Goal: Communication & Community: Answer question/provide support

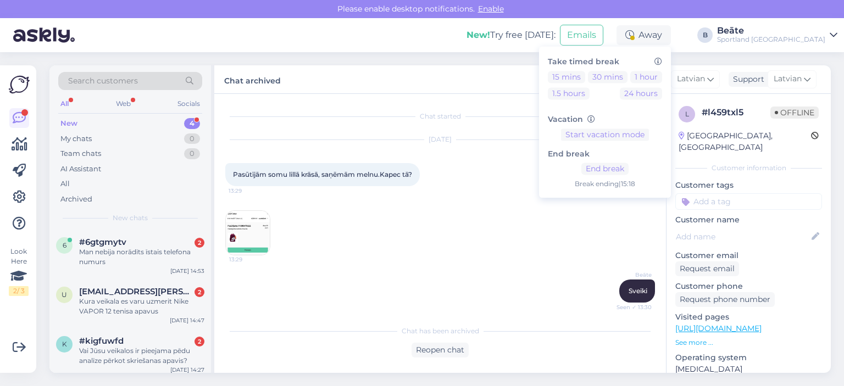
scroll to position [138, 0]
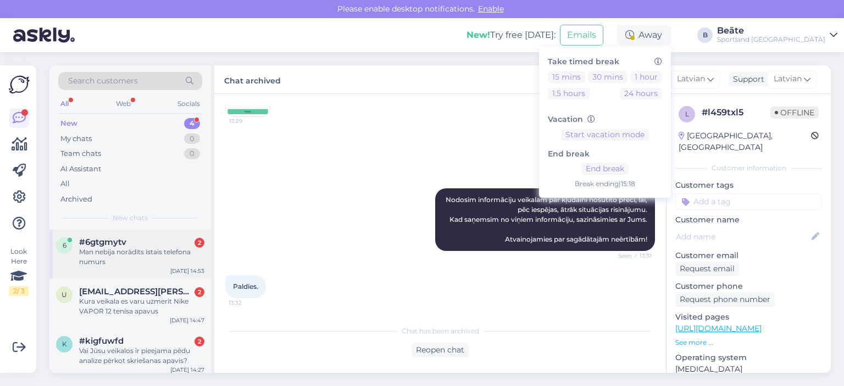
click at [116, 260] on div "Man nebija norādīts īstais telefona numurs" at bounding box center [141, 257] width 125 height 20
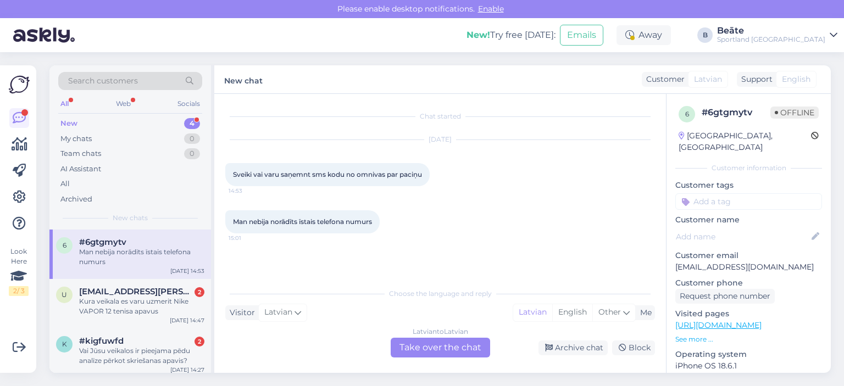
click at [431, 346] on div "Latvian to Latvian Take over the chat" at bounding box center [439, 348] width 99 height 20
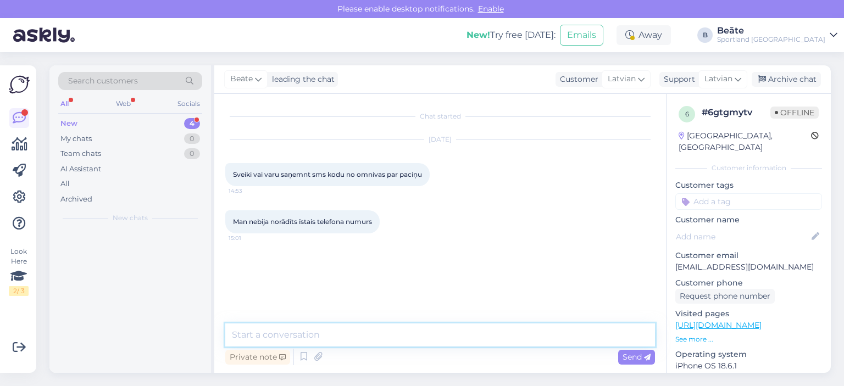
click at [433, 344] on textarea at bounding box center [439, 334] width 429 height 23
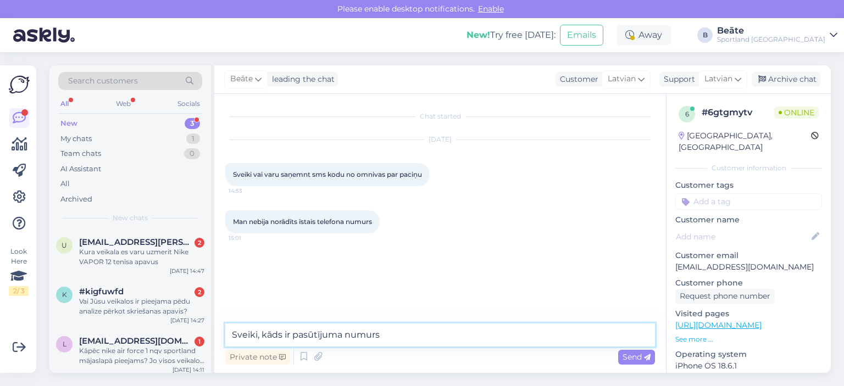
type textarea "Sveiki, kāds ir pasūtījuma numurs?"
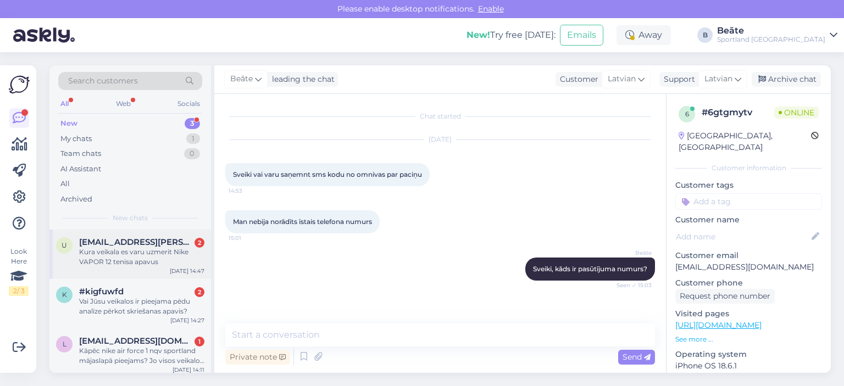
click at [146, 260] on div "Kura veikala es varu uzmerit Nike VAPOR 12 tenisa apavus" at bounding box center [141, 257] width 125 height 20
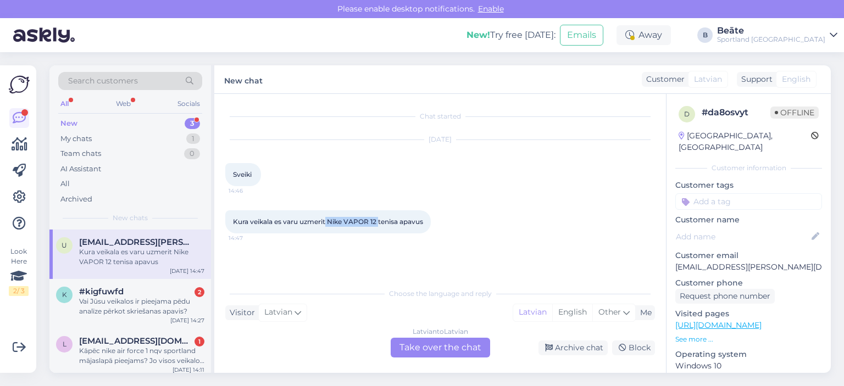
drag, startPoint x: 327, startPoint y: 221, endPoint x: 378, endPoint y: 221, distance: 51.6
click at [378, 221] on span "Kura veikala es varu uzmerit Nike VAPOR 12 tenisa apavus" at bounding box center [328, 221] width 190 height 8
copy span "Nike VAPOR 12"
click at [86, 139] on div "My chats" at bounding box center [75, 138] width 31 height 11
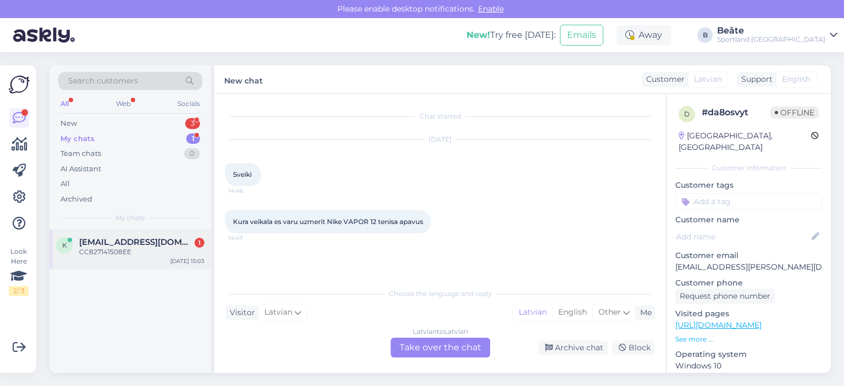
click at [133, 243] on span "[EMAIL_ADDRESS][DOMAIN_NAME]" at bounding box center [136, 242] width 114 height 10
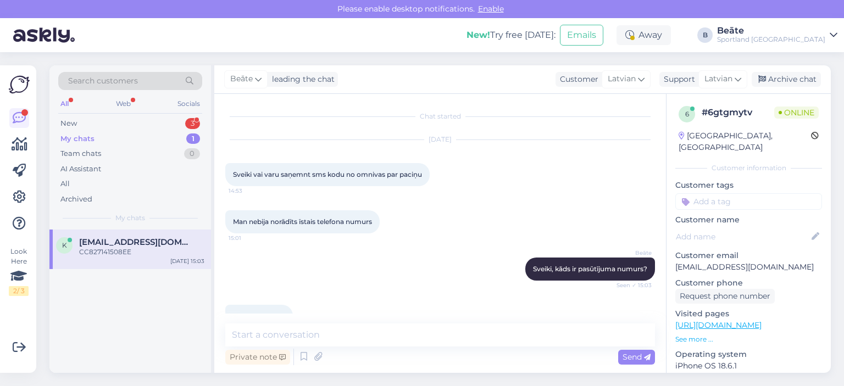
scroll to position [26, 0]
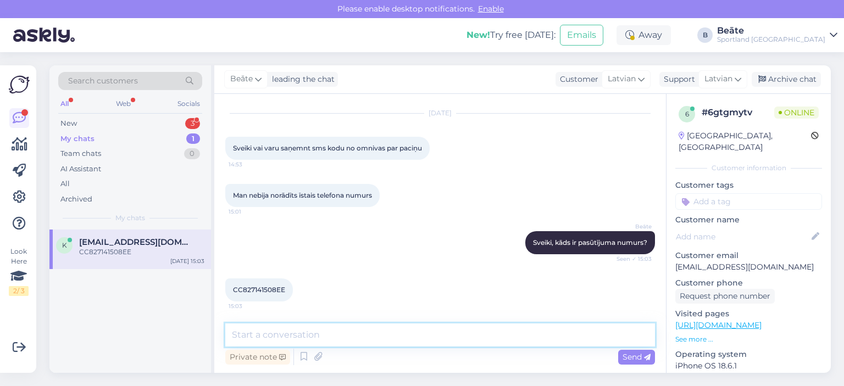
click at [371, 330] on textarea at bounding box center [439, 334] width 429 height 23
type textarea "N"
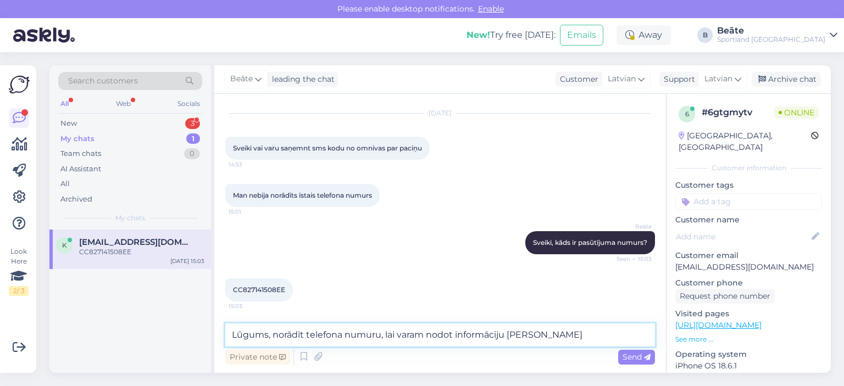
scroll to position [74, 0]
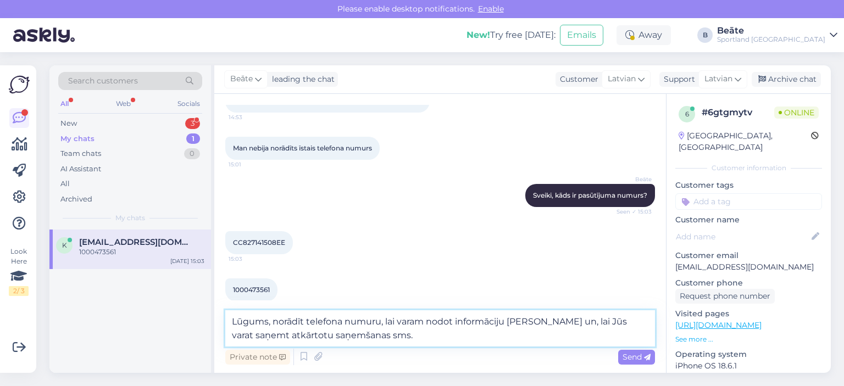
type textarea "Lūgums, norādīt telefona numuru, lai varam nodot informāciju [PERSON_NAME] un, …"
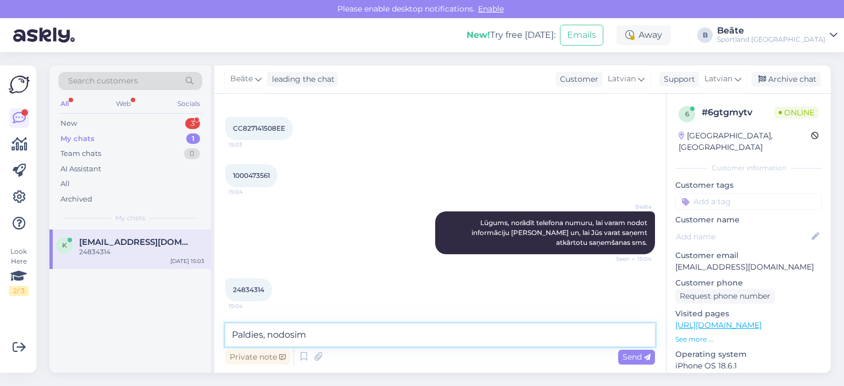
scroll to position [199, 0]
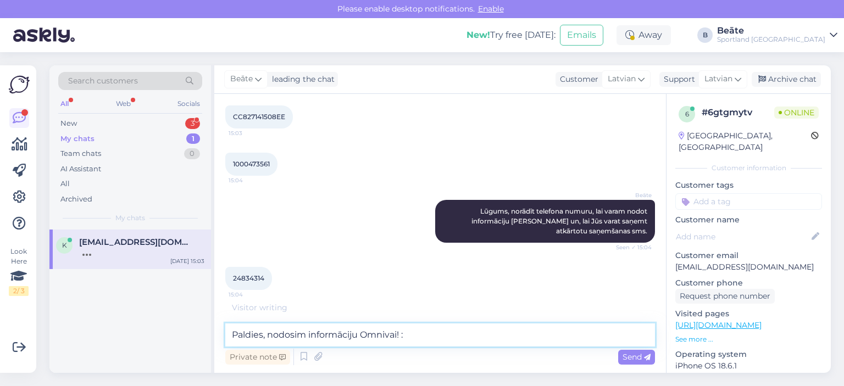
type textarea "Paldies, nodosim informāciju Omnivai! :)"
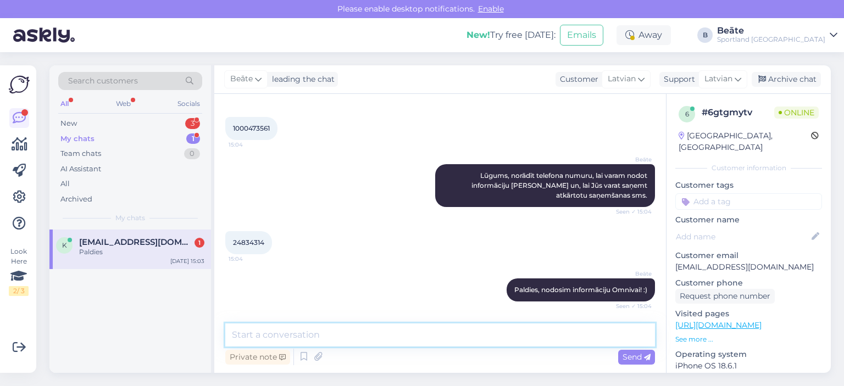
scroll to position [282, 0]
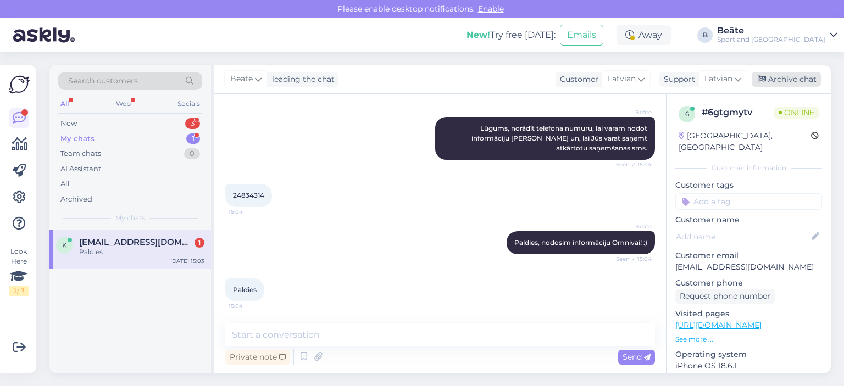
click at [781, 82] on div "Archive chat" at bounding box center [785, 79] width 69 height 15
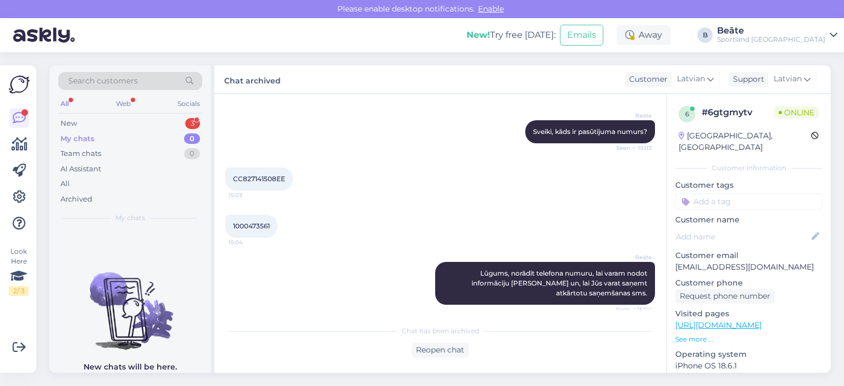
scroll to position [118, 0]
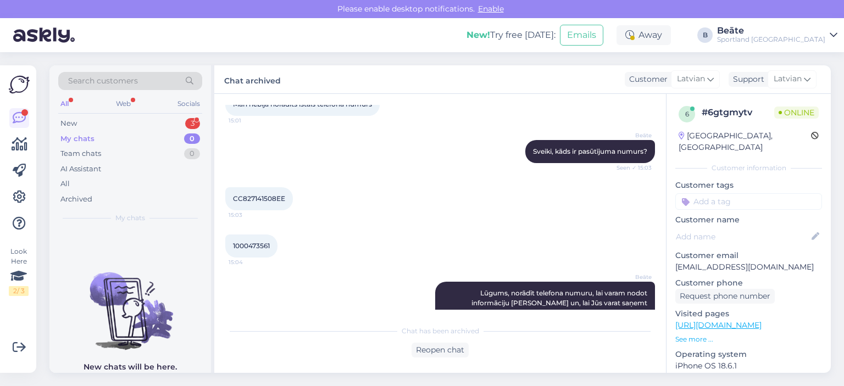
click at [264, 194] on span "CC827141508EE" at bounding box center [259, 198] width 52 height 8
copy div "CC827141508EE 15:03"
click at [258, 244] on span "1000473561" at bounding box center [251, 246] width 37 height 8
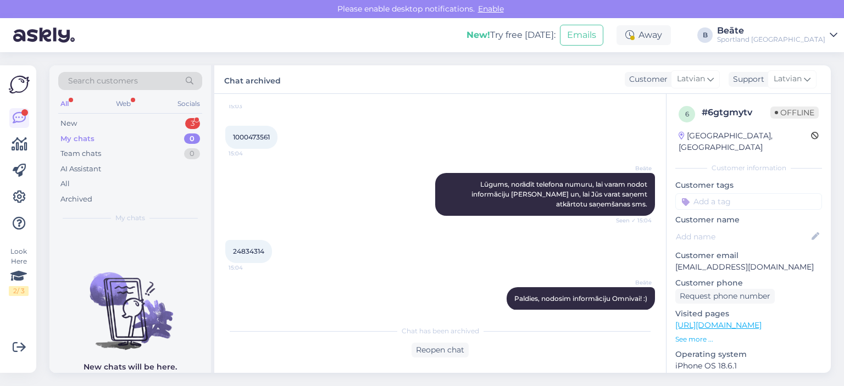
scroll to position [286, 0]
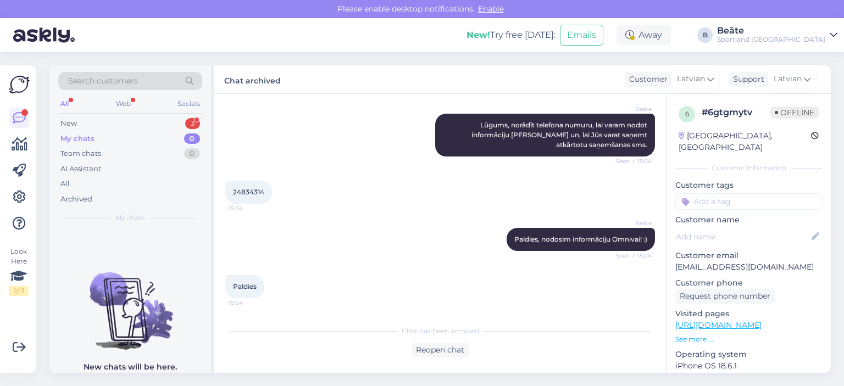
click at [254, 186] on div "24834314 15:04" at bounding box center [248, 192] width 47 height 23
click at [255, 188] on span "24834314" at bounding box center [248, 192] width 31 height 8
copy div "24834314 15:04"
click at [82, 124] on div "New 3" at bounding box center [130, 123] width 144 height 15
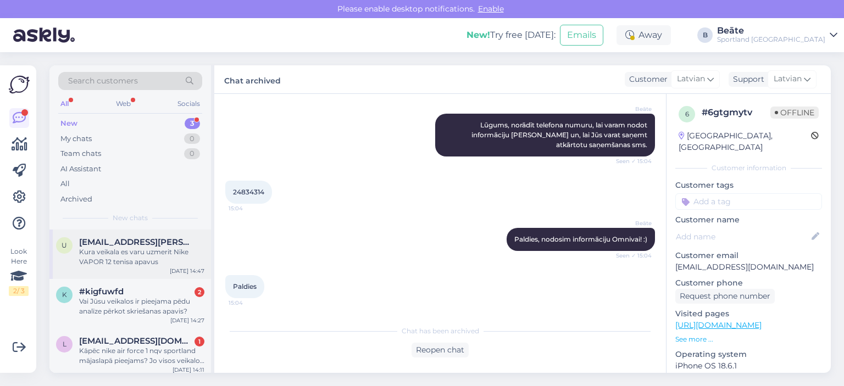
click at [159, 270] on div "u [EMAIL_ADDRESS][PERSON_NAME][DOMAIN_NAME] Kura veikala es varu uzmerit Nike V…" at bounding box center [129, 254] width 161 height 49
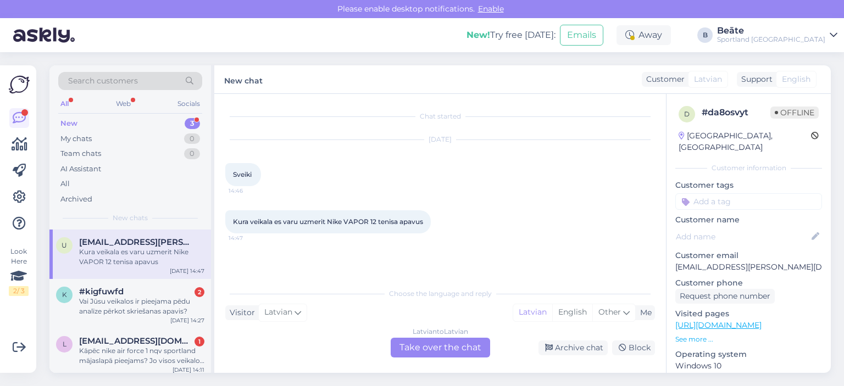
scroll to position [0, 0]
click at [464, 353] on div "Latvian to Latvian Take over the chat" at bounding box center [439, 348] width 99 height 20
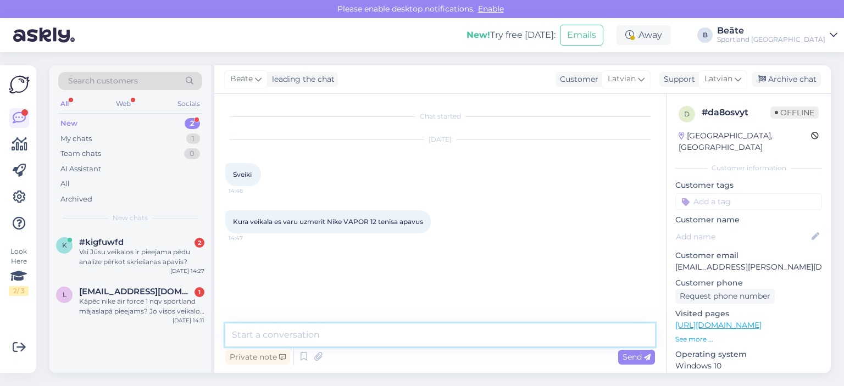
click at [451, 329] on textarea at bounding box center [439, 334] width 429 height 23
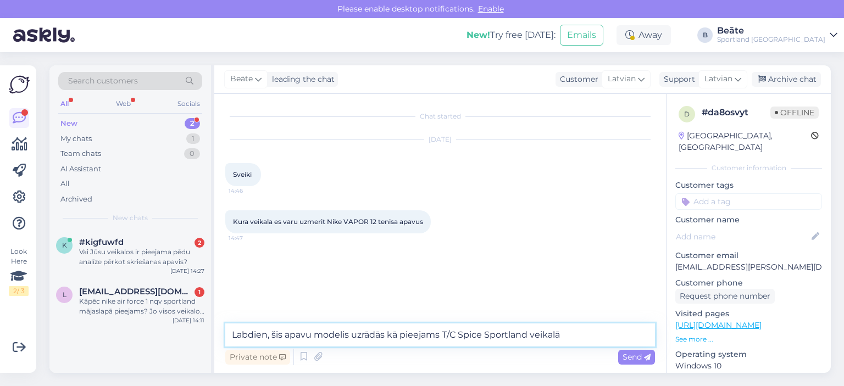
type textarea "Labdien, šis apavu modelis uzrādās kā pieejams T/C Spice Sportland veikalā."
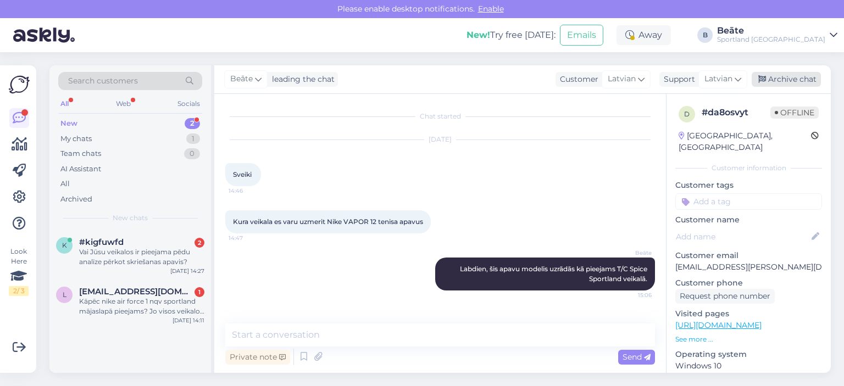
click at [781, 83] on div "Archive chat" at bounding box center [785, 79] width 69 height 15
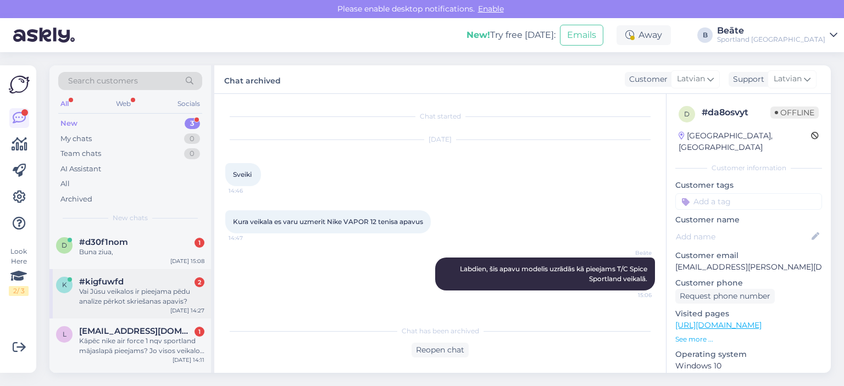
click at [131, 290] on div "Vai Jūsu veikalos ir pieejama pēdu analīze pērkot skriešanas apavis?" at bounding box center [141, 297] width 125 height 20
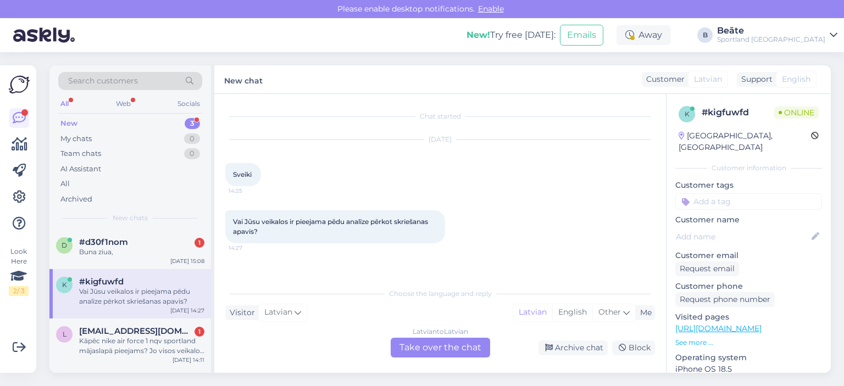
click at [422, 345] on div "Latvian to Latvian Take over the chat" at bounding box center [439, 348] width 99 height 20
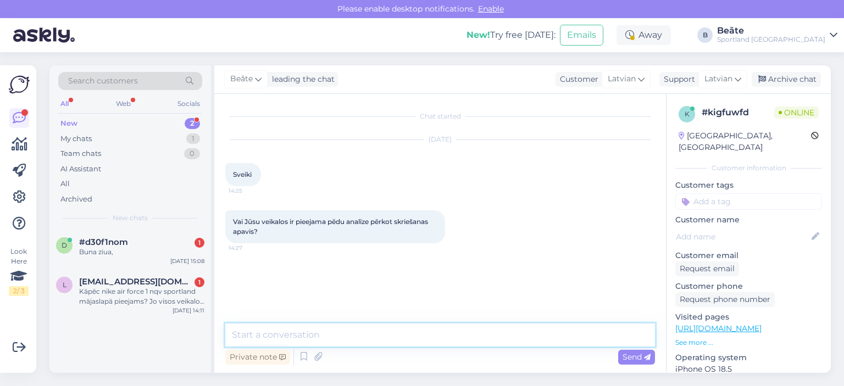
click at [424, 339] on textarea at bounding box center [439, 334] width 429 height 23
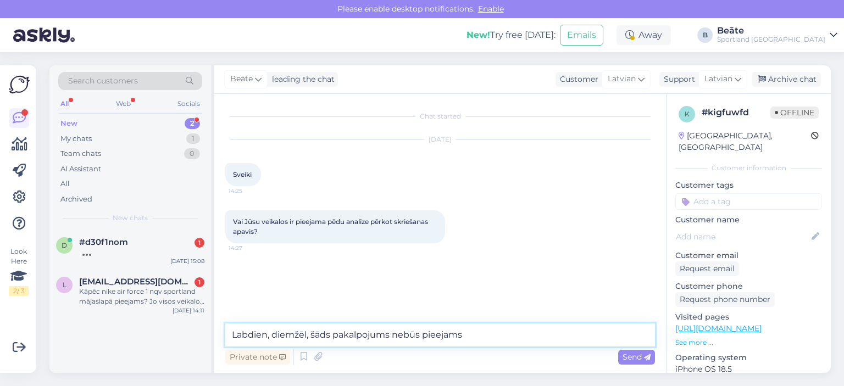
type textarea "Labdien, diemžēl, šāds pakalpojums nebūs pieejams."
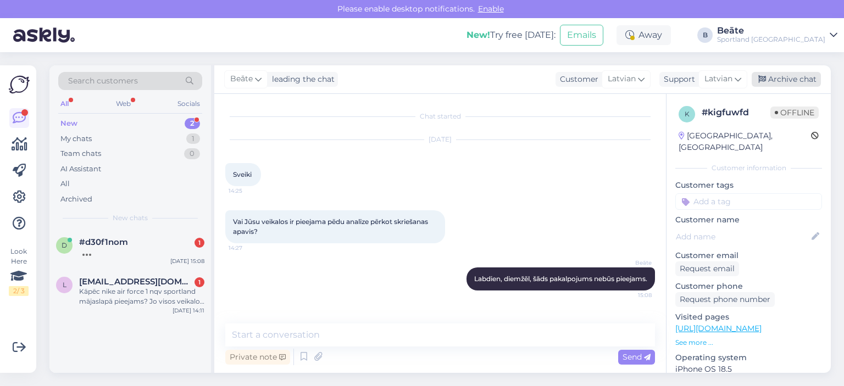
click at [760, 77] on icon at bounding box center [762, 80] width 8 height 8
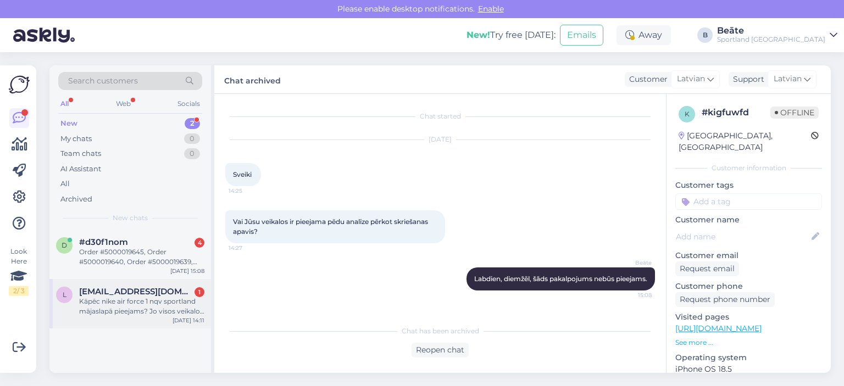
click at [162, 298] on div "Kāpēc nike air force 1 nqv sportland mājaslapā pieejams? Jo visos veikalos ir, …" at bounding box center [141, 307] width 125 height 20
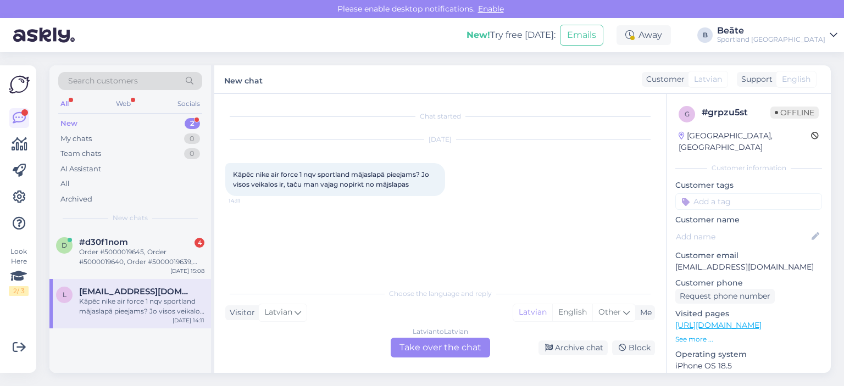
click at [425, 352] on div "Latvian to Latvian Take over the chat" at bounding box center [439, 348] width 99 height 20
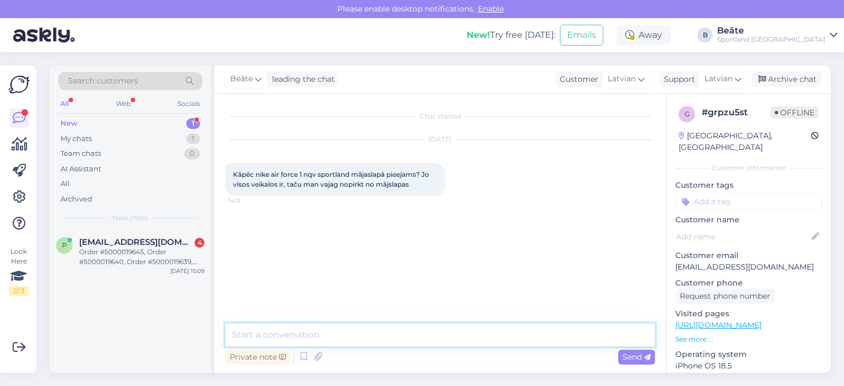
click at [423, 338] on textarea at bounding box center [439, 334] width 429 height 23
paste textarea "Šis konkrētais apavu modelis ir pieejams tikai klātienes veikalos, jo tas nav i…"
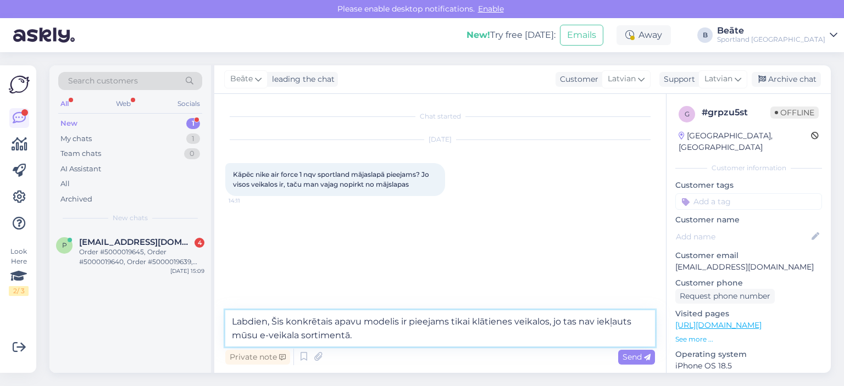
click at [276, 321] on textarea "Labdien, Šis konkrētais apavu modelis ir pieejams tikai klātienes veikalos, jo …" at bounding box center [439, 328] width 429 height 36
type textarea "Labdien, šis konkrētais apavu modelis ir pieejams tikai klātienes veikalos, jo …"
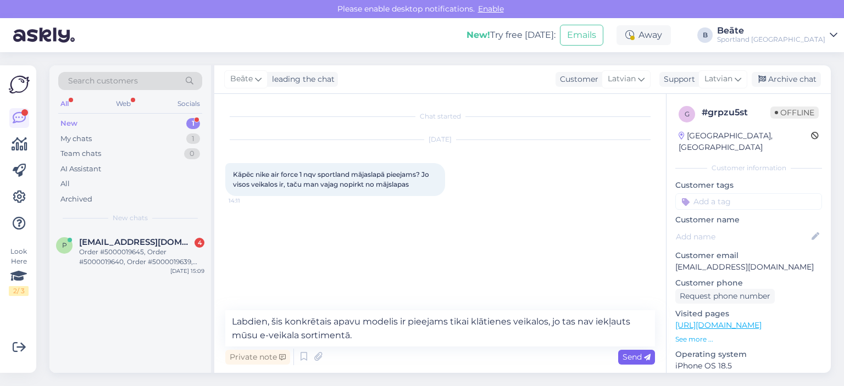
click at [618, 354] on div "Send" at bounding box center [636, 357] width 37 height 15
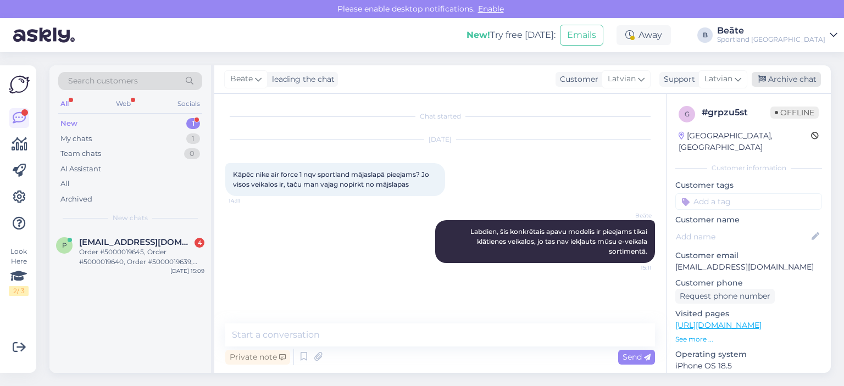
click at [795, 76] on div "Archive chat" at bounding box center [785, 79] width 69 height 15
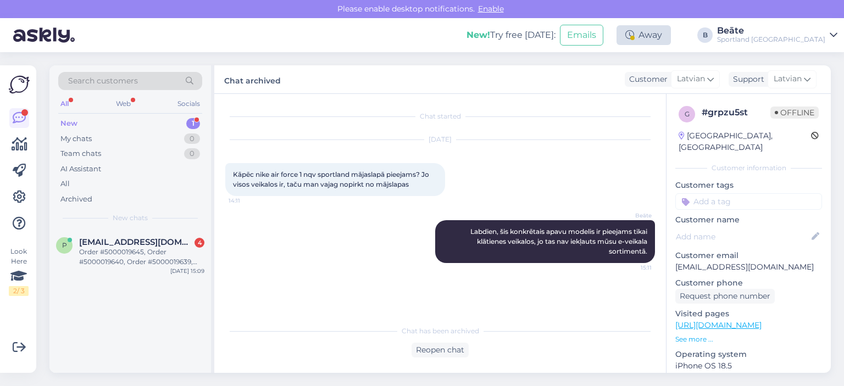
click at [671, 37] on div "Away" at bounding box center [643, 35] width 54 height 20
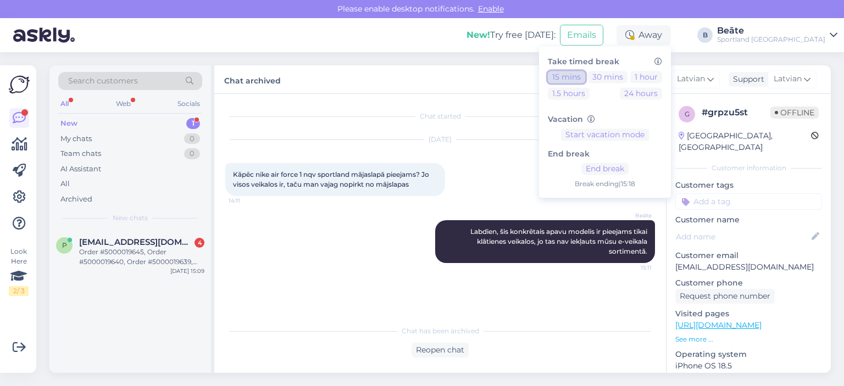
click at [585, 75] on button "15 mins" at bounding box center [566, 77] width 37 height 12
click at [101, 256] on div "Order #5000019645, Order #5000019640, Order #5000019639, Order #5000019638, Ord…" at bounding box center [141, 257] width 125 height 20
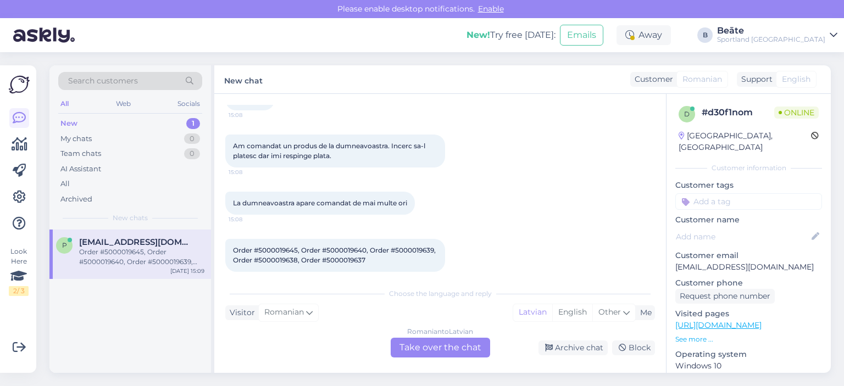
scroll to position [87, 0]
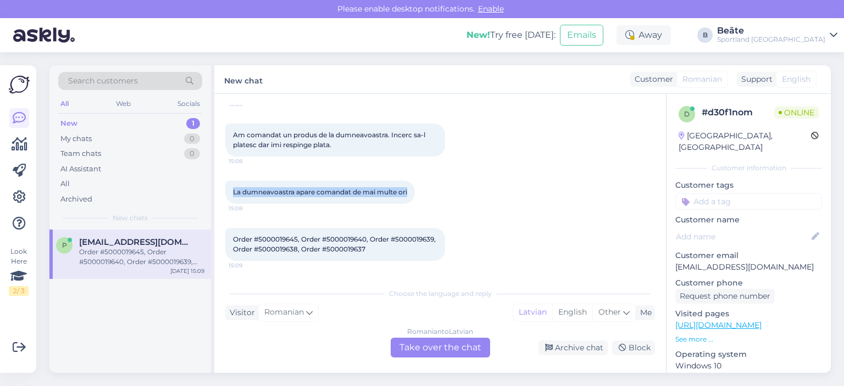
drag, startPoint x: 409, startPoint y: 191, endPoint x: 228, endPoint y: 200, distance: 180.9
click at [228, 200] on div "La dumneavoastra apare comandat de mai multe ori 15:08" at bounding box center [319, 192] width 189 height 23
copy span "La dumneavoastra apare comandat de mai multe ori"
click at [469, 345] on div "Romanian to Latvian Take over the chat" at bounding box center [439, 348] width 99 height 20
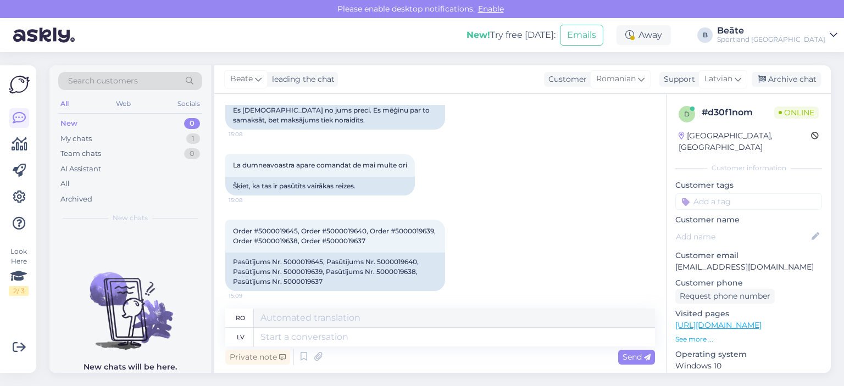
scroll to position [165, 0]
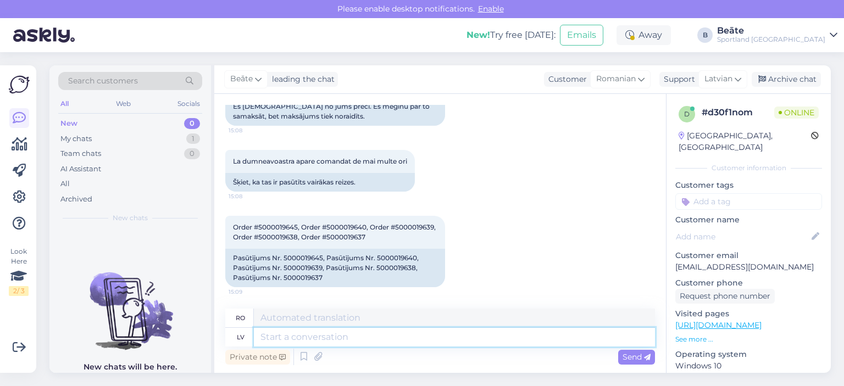
click at [434, 334] on textarea at bounding box center [454, 337] width 401 height 19
type textarea "Labdien,"
type textarea "Buna ziua,"
type textarea "Labdien, pārbaudīsim pa"
type textarea "Salut, hai să verificăm."
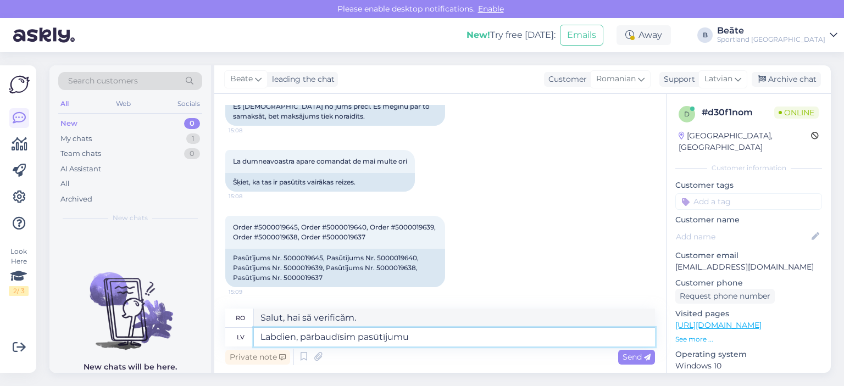
type textarea "Labdien, pārbaudīsim pasūtījumu s"
type textarea "Bună ziua, hai să verificăm comanda."
type textarea "Labdien, pārbaudīsim pasūtījumu statusus"
type textarea "Bună ziua, hai să verificăm statusul comenzii."
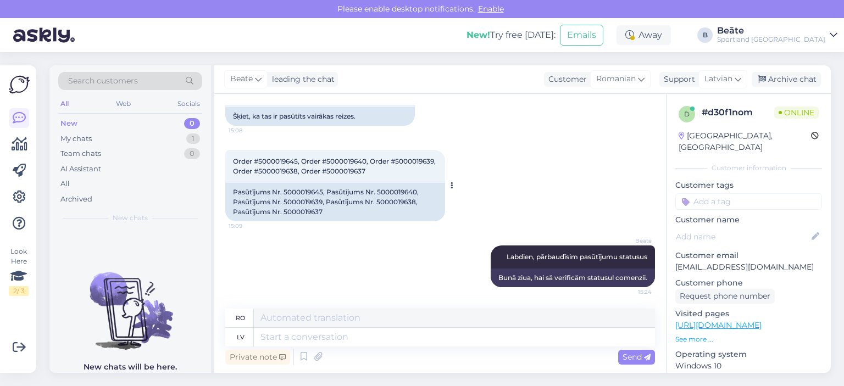
click at [299, 191] on div "Pasūtījums Nr. 5000019645, Pasūtījums Nr. 5000019640, Pasūtījums Nr. 5000019639…" at bounding box center [335, 202] width 220 height 38
copy div "5000019645"
click at [389, 186] on div "Pasūtījums Nr. 5000019645, Pasūtījums Nr. 5000019640, Pasūtījums Nr. 5000019639…" at bounding box center [335, 202] width 220 height 38
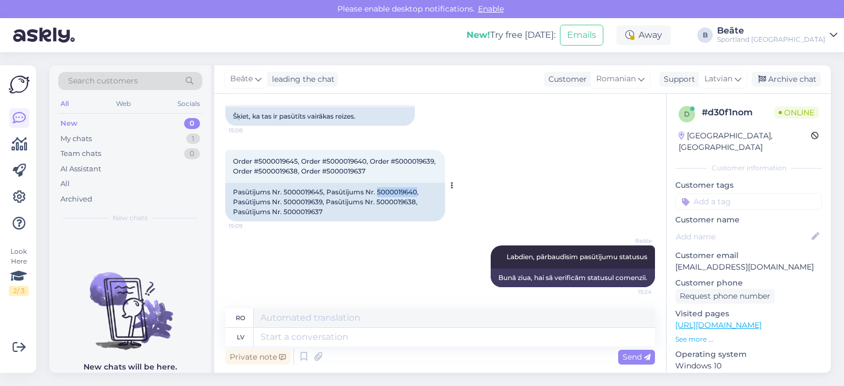
copy div "5000019640"
click at [303, 203] on div "Pasūtījums Nr. 5000019645, Pasūtījums Nr. 5000019640, Pasūtījums Nr. 5000019639…" at bounding box center [335, 202] width 220 height 38
copy div "5000019639"
click at [390, 204] on div "Pasūtījums Nr. 5000019645, Pasūtījums Nr. 5000019640, Pasūtījums Nr. 5000019639…" at bounding box center [335, 202] width 220 height 38
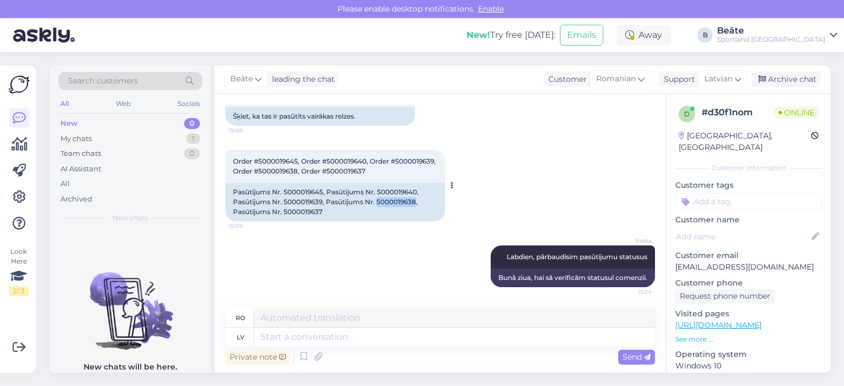
click at [390, 204] on div "Pasūtījums Nr. 5000019645, Pasūtījums Nr. 5000019640, Pasūtījums Nr. 5000019639…" at bounding box center [335, 202] width 220 height 38
copy div "5000019638"
click at [297, 212] on div "Pasūtījums Nr. 5000019645, Pasūtījums Nr. 5000019640, Pasūtījums Nr. 5000019639…" at bounding box center [335, 202] width 220 height 38
copy div "5000019637"
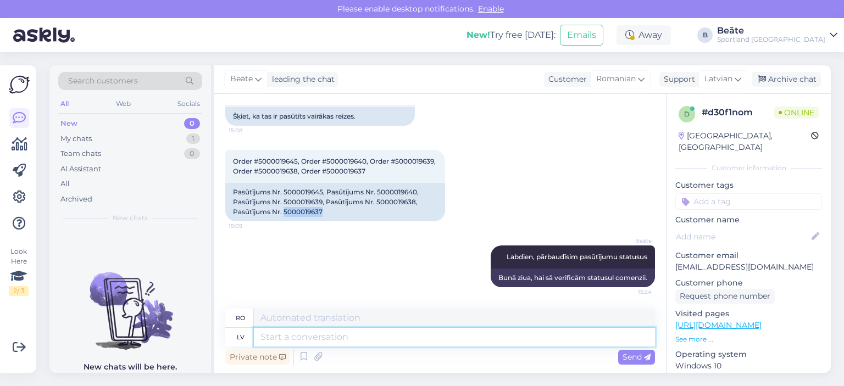
click at [347, 338] on textarea at bounding box center [454, 337] width 401 height 19
type textarea "Atcēlām"
type textarea "Anulat"
type textarea "Atcēlām šos"
type textarea "Am anulat acestea"
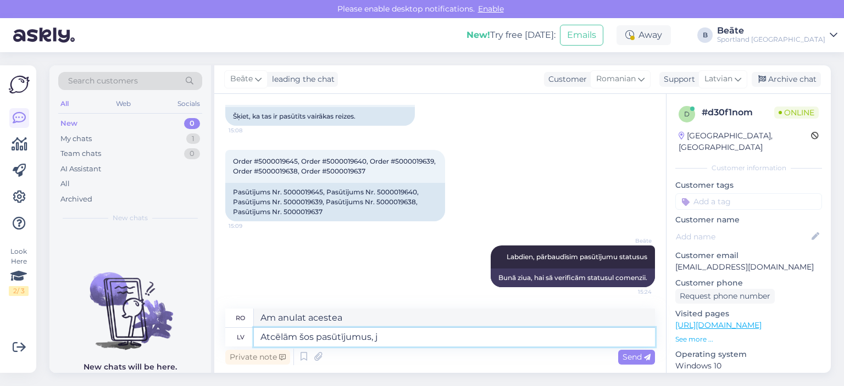
type textarea "Atcēlām šos pasūtījumus, jo"
type textarea "Am anulat aceste comenzi,"
type textarea "Atcēlām šos pasūtījumus, jo tie"
type textarea "Am anulat aceste comenzi deoarece"
type textarea "Atcēlām šos pasūtījumus, jo tie nebija ak"
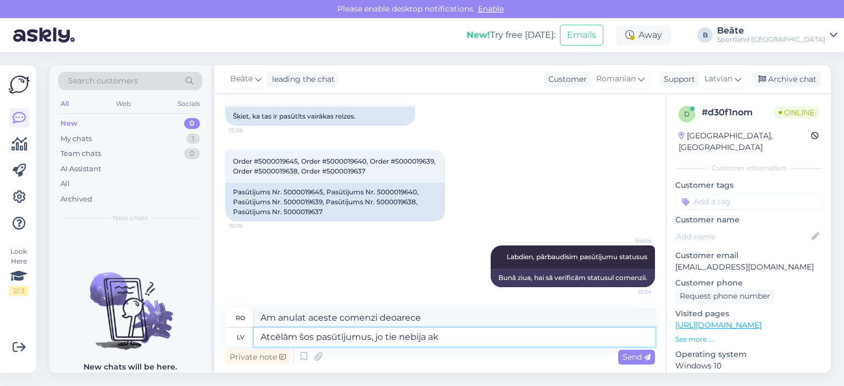
type textarea "Am anulat aceste comenzi pentru că nu erau"
type textarea "Atcēlām šos pasūtījumus, jo tie nebija aktīvi u"
type textarea "Am anulat aceste comenzi deoarece nu erau active."
type textarea "Atcēlām šos pasūtījumus, jo tie nebija aktīvi un"
type textarea "Am anulat aceste comenzi deoarece nu erau active și"
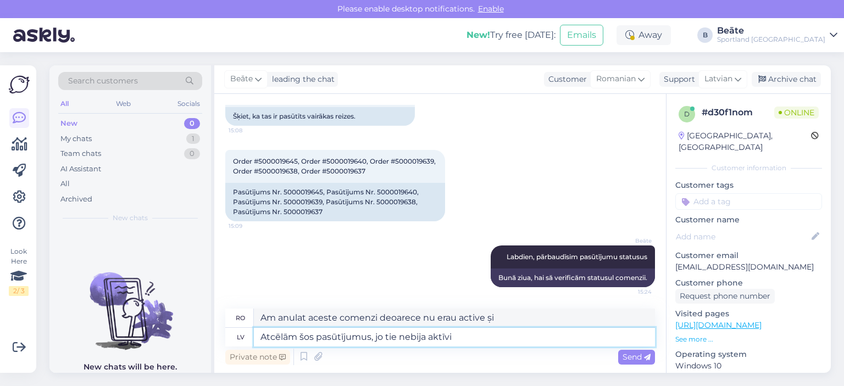
type textarea "Atcēlām šos pasūtījumus, jo tie nebija aktīvi"
type textarea "Am anulat aceste comenzi deoarece nu erau active."
type textarea "Atcēlām šos pasūtījumus, jo tie nebija aktīvi!"
type textarea "Am anulat aceste comenzi pentru că nu erau active!"
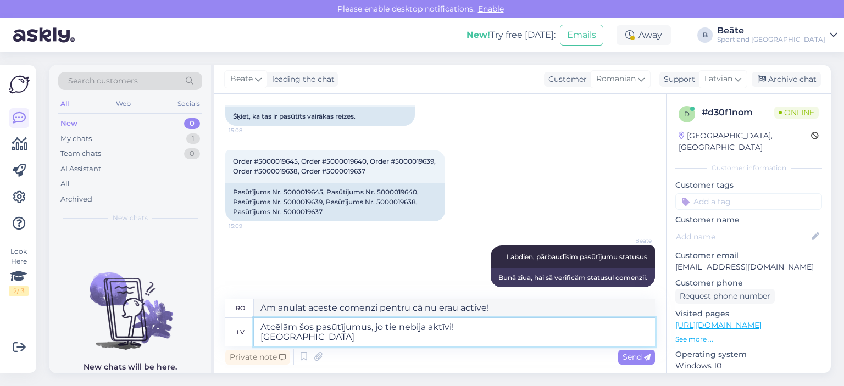
type textarea "Atcēlām šos pasūtījumus, jo tie nebija aktīvi! [GEOGRAPHIC_DATA]"
type textarea "Am anulat aceste comenzi deoarece nu erau active! Încearcă"
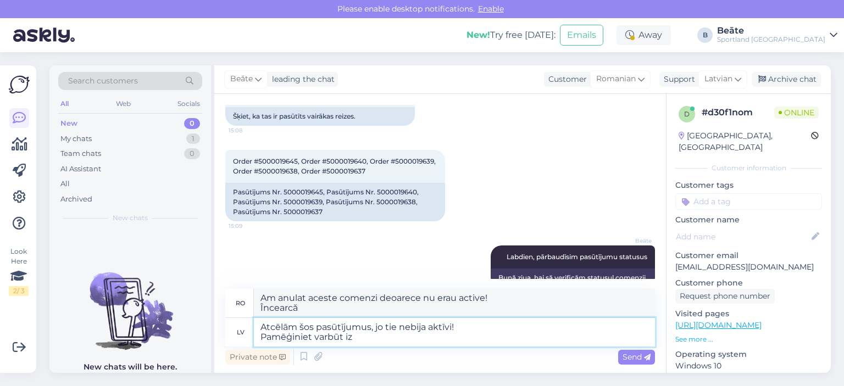
type textarea "Atcēlām šos pasūtījumus, jo tie nebija aktīvi! Pamēģiniet varbūt izv"
type textarea "Am anulat aceste comenzi deoarece nu erau active! Poate încercați."
type textarea "Atcēlām šos pasūtījumus, jo tie nebija aktīvi! Pamēģiniet varbūt izvēlēties citu"
type textarea "Am anulat aceste comenzi deoarece nu erau active! Încercați să alegeți"
type textarea "Atcēlām šos pasūtījumus, jo tie nebija aktīvi! Pamēģiniet varbūt izvēlēties cit…"
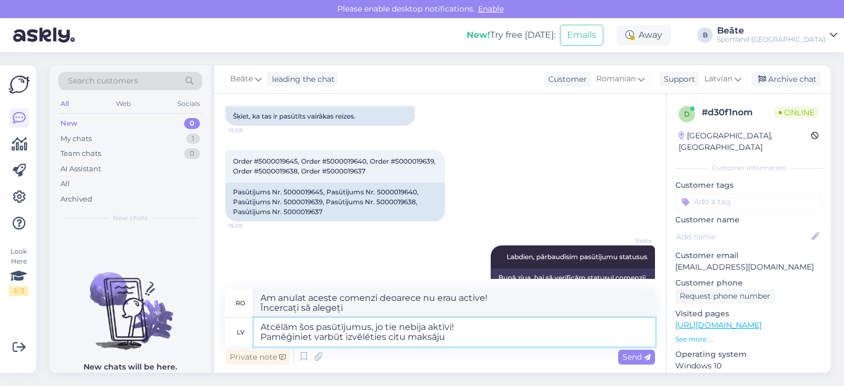
type textarea "Am anulat aceste comenzi deoarece nu erau active! Poate încercați să alegeți al…"
type textarea "Atcēlām šos pasūtījumus, jo tie nebija aktīvi! Pamēģiniet varbūt izvēlēties cit…"
type textarea "Am anulat aceste comenzi deoarece nu erau active! Poate încercați să alegeți o …"
type textarea "Atcēlām šos pasūtījumus, jo tie nebija aktīvi! Pamēģiniet varbūt izvēlēties cit…"
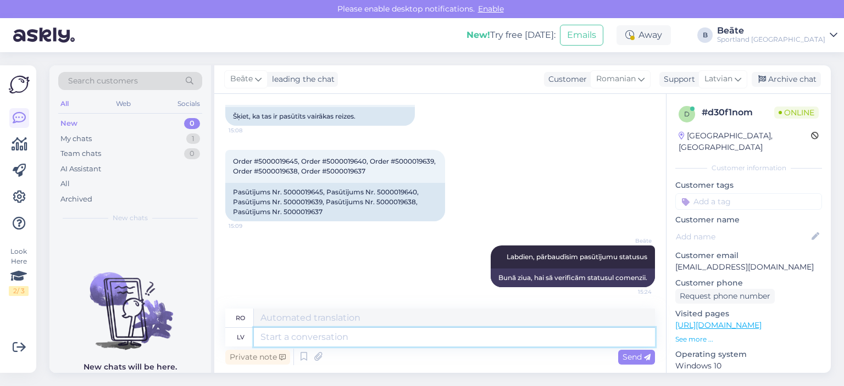
scroll to position [316, 0]
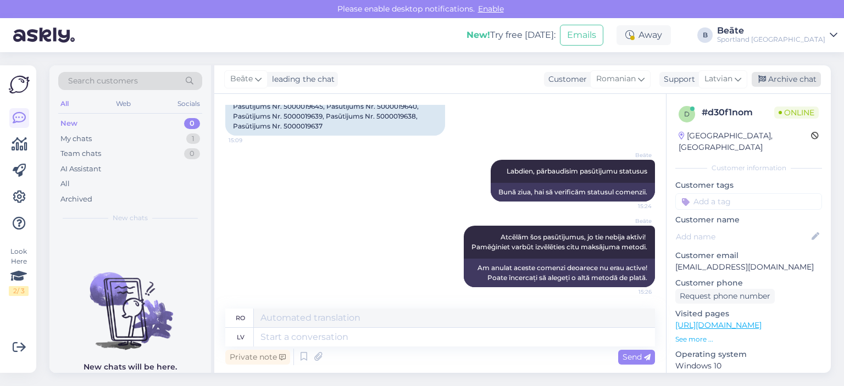
click at [789, 79] on div "Archive chat" at bounding box center [785, 79] width 69 height 15
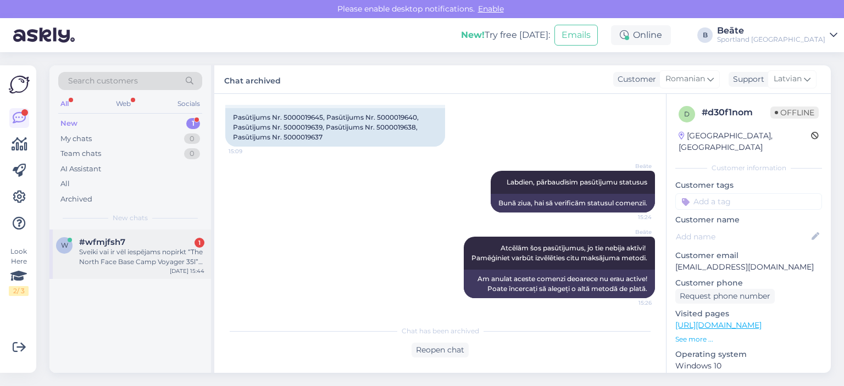
click at [160, 245] on div "#wfmjfsh7 1" at bounding box center [141, 242] width 125 height 10
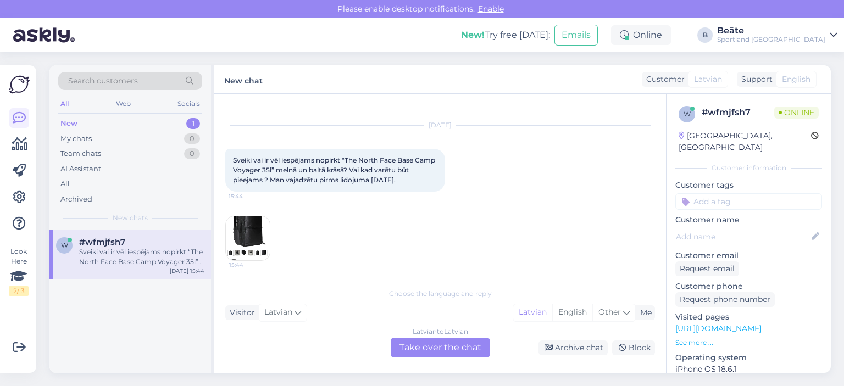
click at [254, 237] on img at bounding box center [248, 238] width 44 height 44
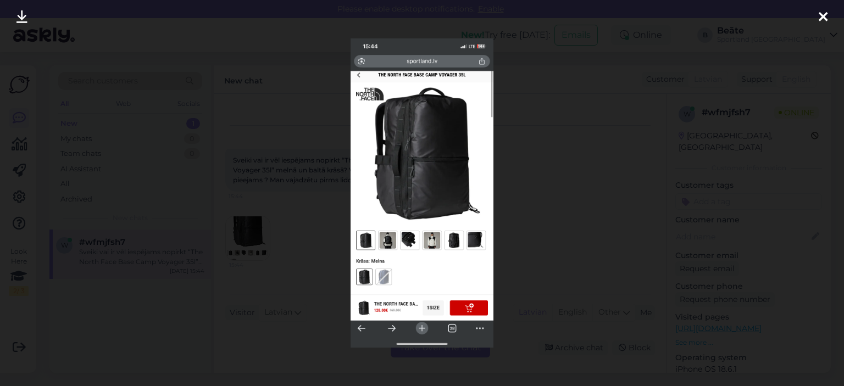
click at [591, 188] on div at bounding box center [422, 193] width 844 height 386
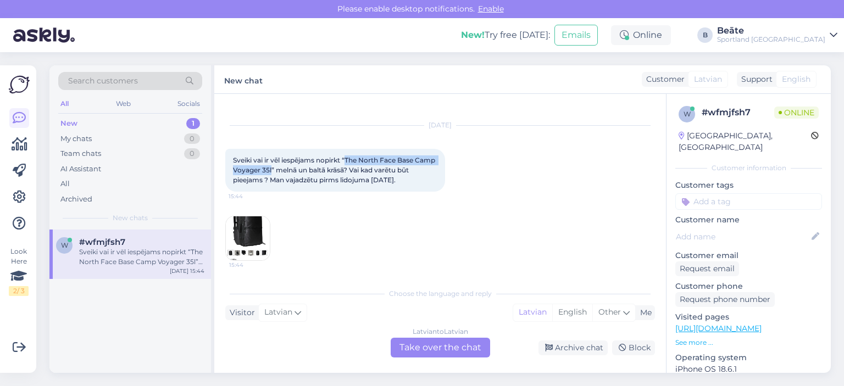
drag, startPoint x: 347, startPoint y: 158, endPoint x: 293, endPoint y: 169, distance: 55.0
click at [293, 169] on span "Sveiki vai ir vēl iespējams nopirkt “The North Face Base Camp Voyager 35l” meln…" at bounding box center [335, 170] width 204 height 28
copy span "The North Face Base Camp Voyager 35l"
click at [249, 231] on img at bounding box center [248, 238] width 44 height 44
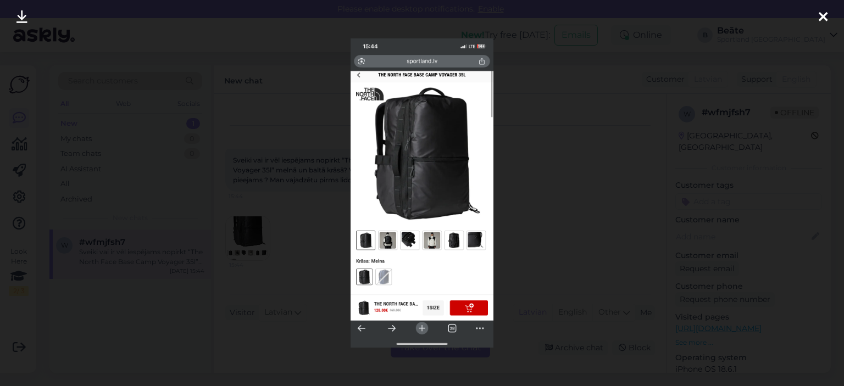
click at [535, 176] on div at bounding box center [422, 193] width 844 height 386
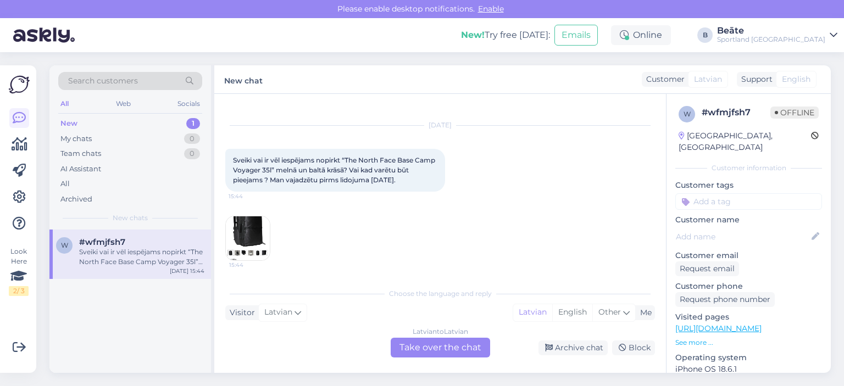
click at [438, 340] on div "Latvian to Latvian Take over the chat" at bounding box center [439, 348] width 99 height 20
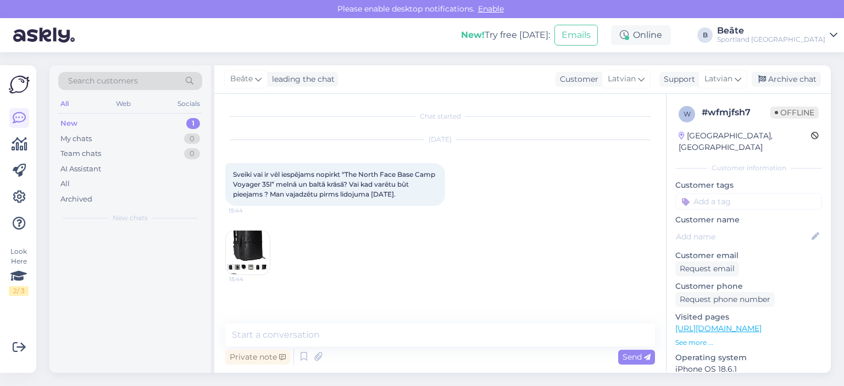
scroll to position [0, 0]
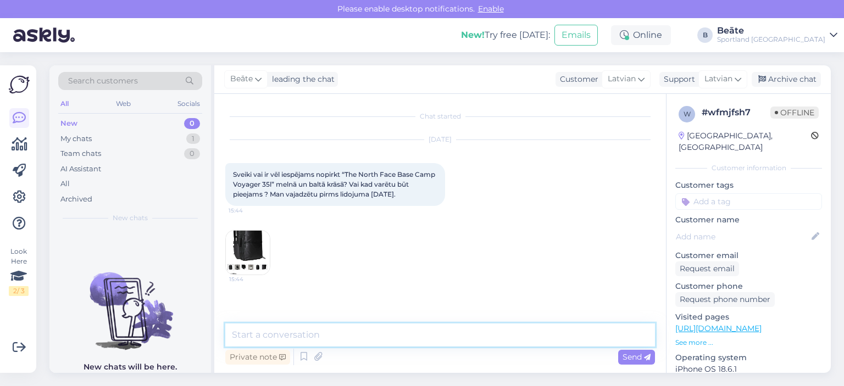
click at [407, 336] on textarea at bounding box center [439, 334] width 429 height 23
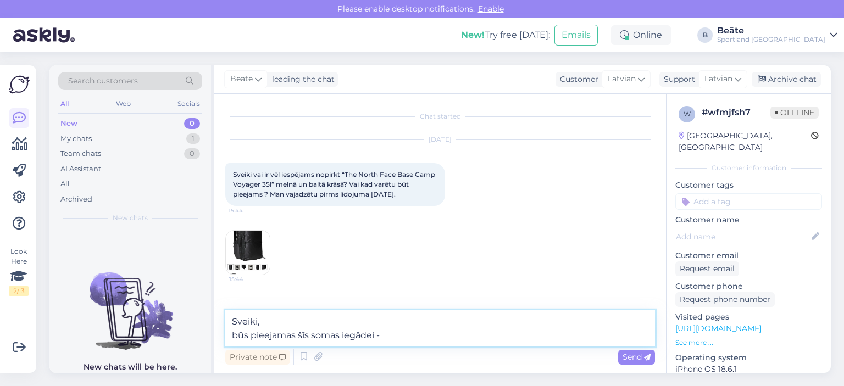
paste textarea "[URL][DOMAIN_NAME]"
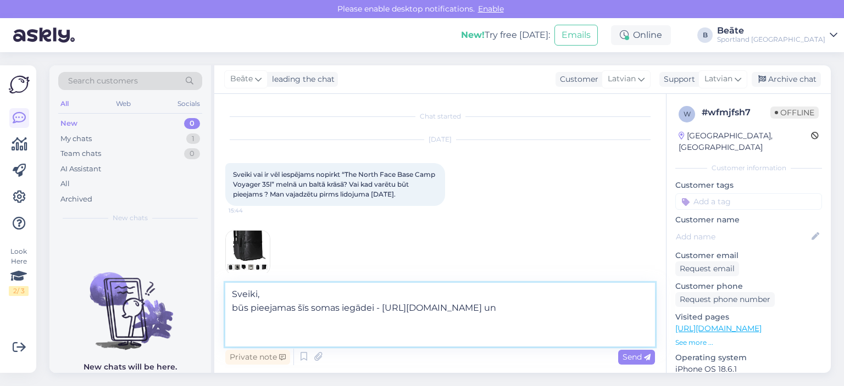
paste textarea "[URL][DOMAIN_NAME]"
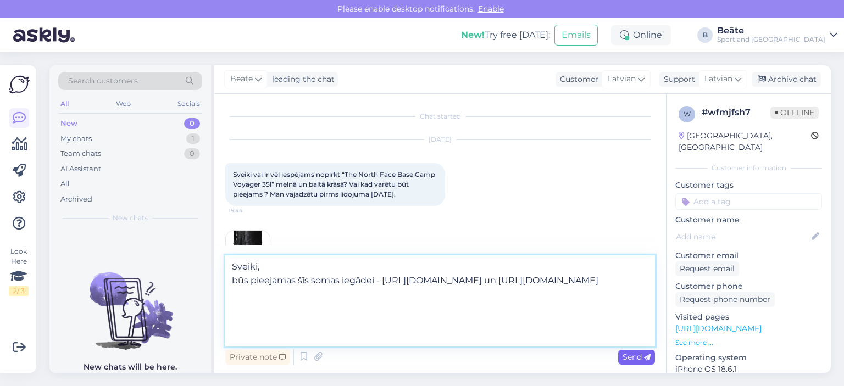
type textarea "Sveiki, būs pieejamas šīs somas iegādei - [URL][DOMAIN_NAME] un [URL][DOMAIN_NA…"
click at [639, 357] on span "Send" at bounding box center [636, 357] width 28 height 10
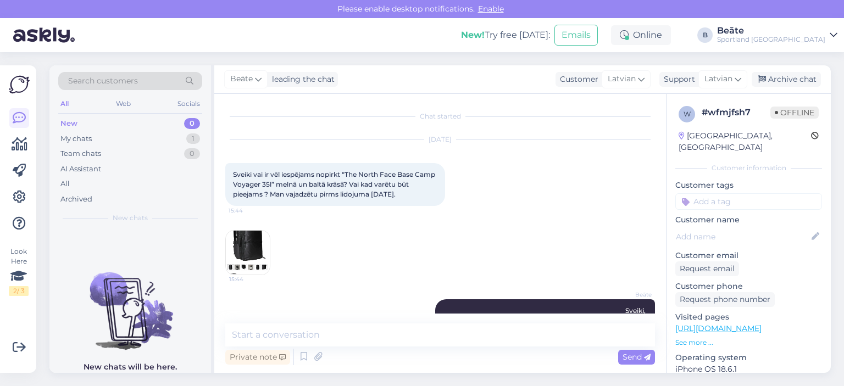
scroll to position [70, 0]
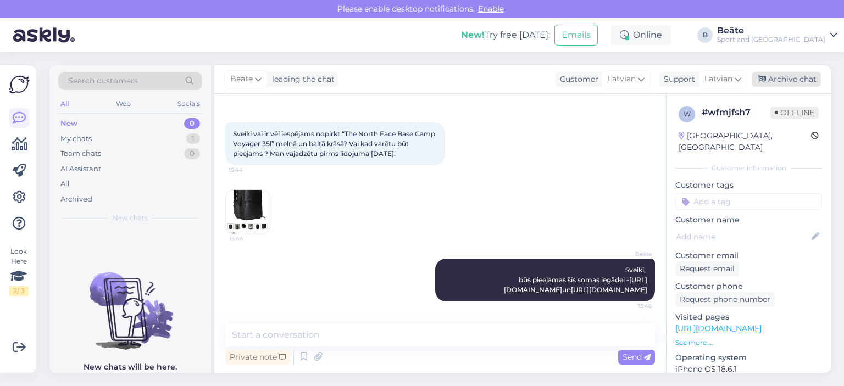
click at [790, 84] on div "Archive chat" at bounding box center [785, 79] width 69 height 15
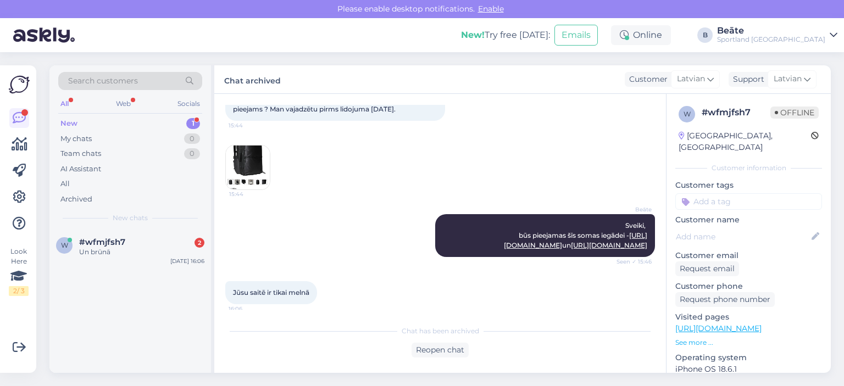
scroll to position [3, 0]
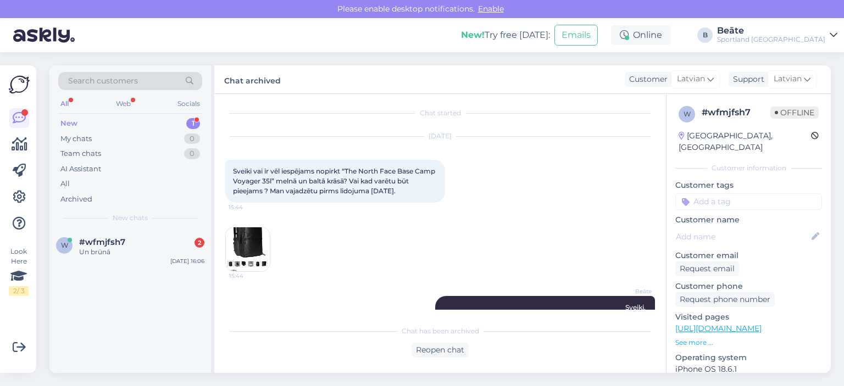
click at [259, 241] on img at bounding box center [248, 249] width 44 height 44
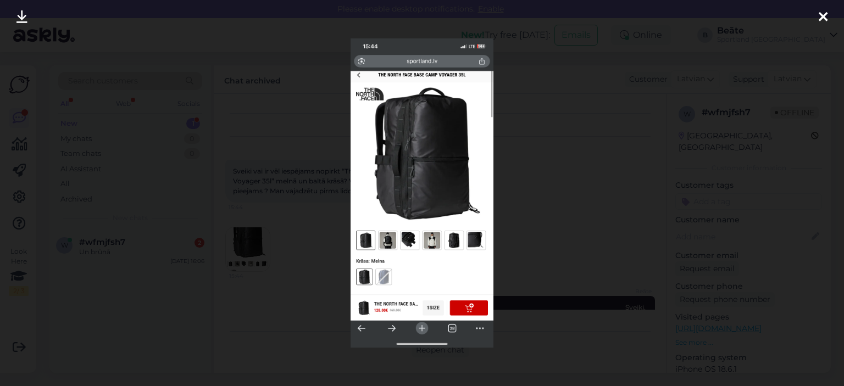
click at [554, 177] on div at bounding box center [422, 193] width 844 height 386
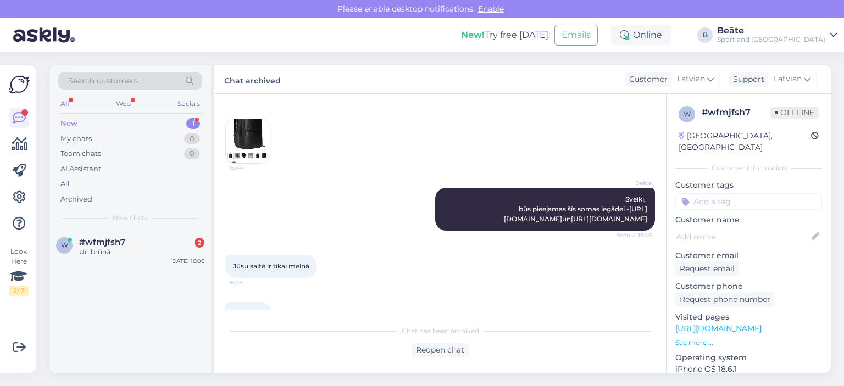
scroll to position [168, 0]
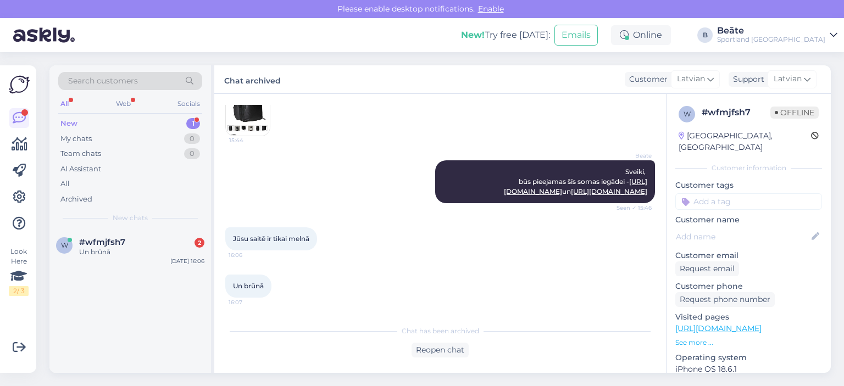
click at [310, 150] on div "[PERSON_NAME], būs pieejamas šīs somas iegādei - [URL][DOMAIN_NAME] un [URL][DO…" at bounding box center [439, 181] width 429 height 67
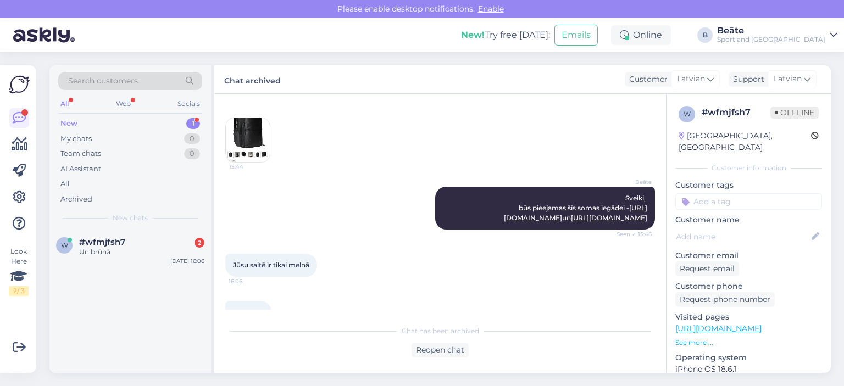
scroll to position [58, 0]
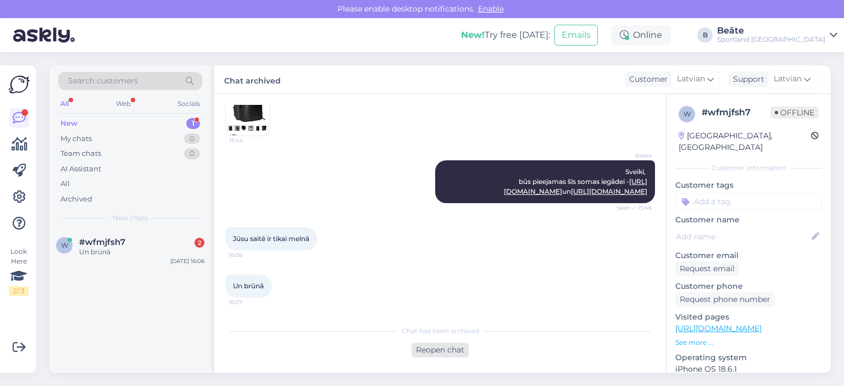
click at [424, 351] on div "Reopen chat" at bounding box center [439, 350] width 57 height 15
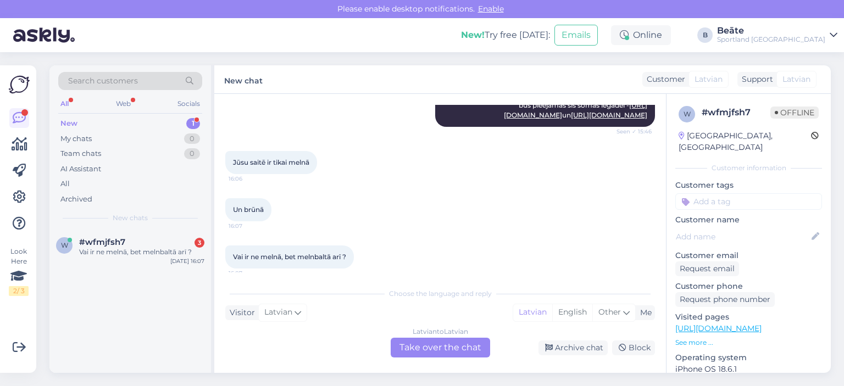
click at [425, 340] on div "Latvian to Latvian Take over the chat" at bounding box center [439, 348] width 99 height 20
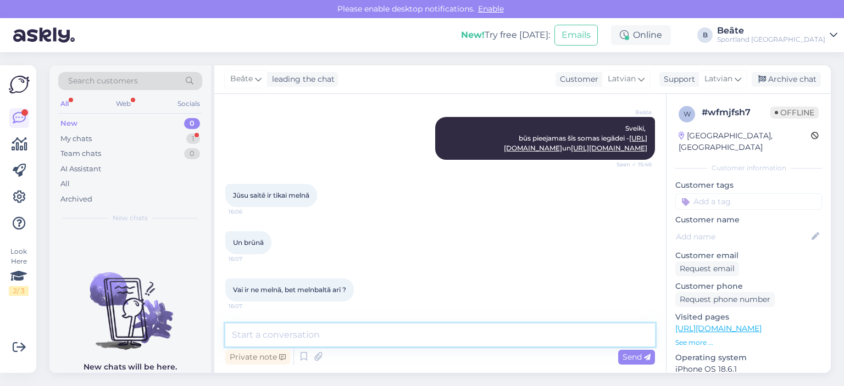
click at [389, 330] on textarea at bounding box center [439, 334] width 429 height 23
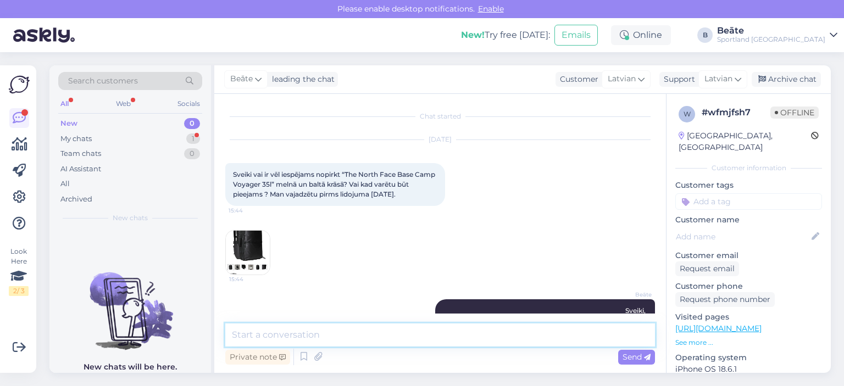
scroll to position [259, 0]
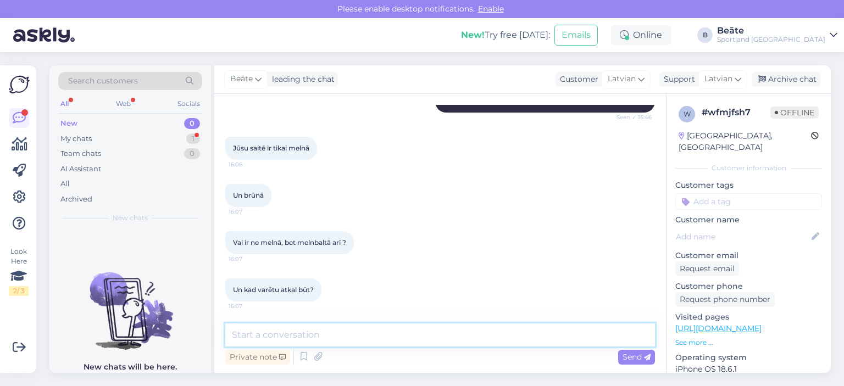
click at [378, 331] on textarea at bounding box center [439, 334] width 429 height 23
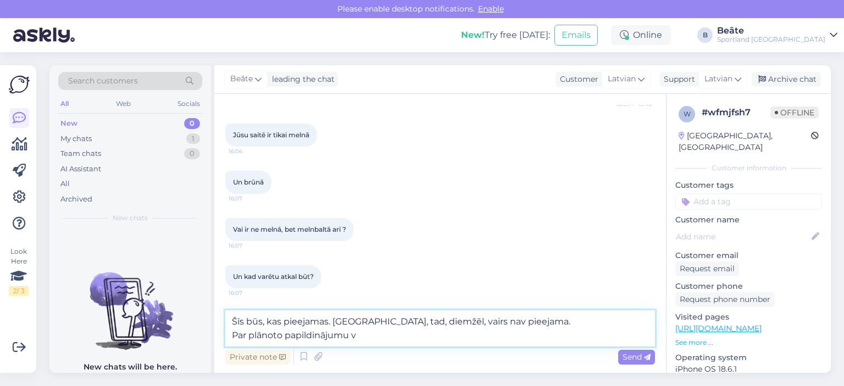
drag, startPoint x: 382, startPoint y: 338, endPoint x: 335, endPoint y: 327, distance: 48.5
click at [335, 327] on textarea "Šīs būs, kas pieejamas. [GEOGRAPHIC_DATA], tad, diemžēl, vairs nav pieejama. Pa…" at bounding box center [439, 328] width 429 height 36
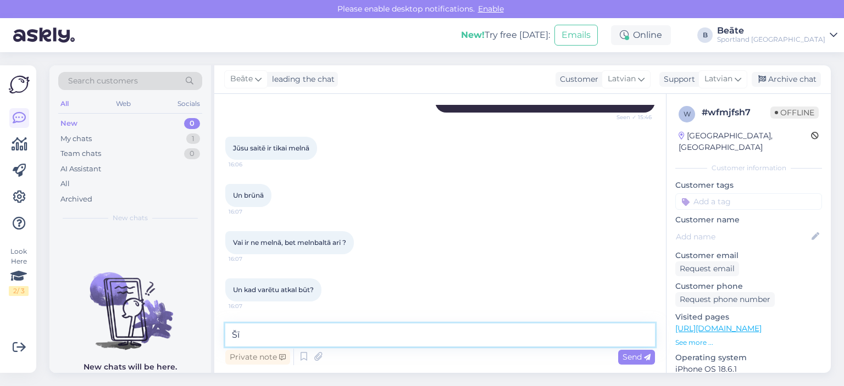
type textarea "Š"
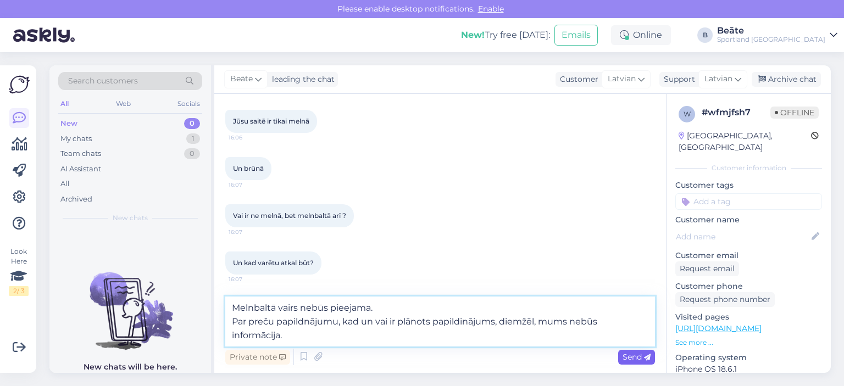
type textarea "Melnbaltā vairs nebūs pieejama. Par preču papildnājumu, kad un vai ir plānots p…"
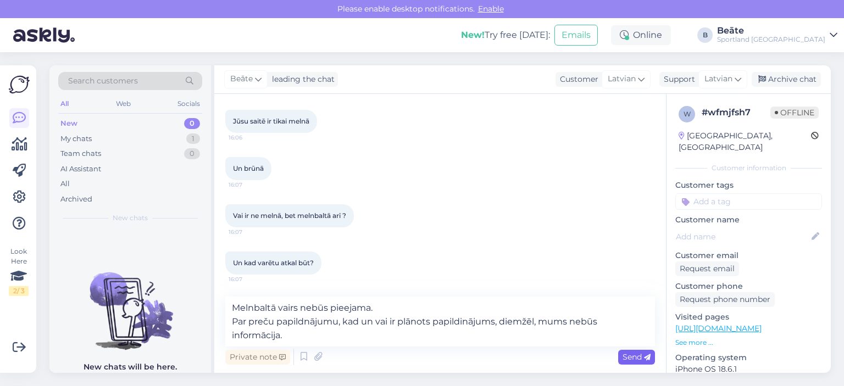
click at [630, 358] on span "Send" at bounding box center [636, 357] width 28 height 10
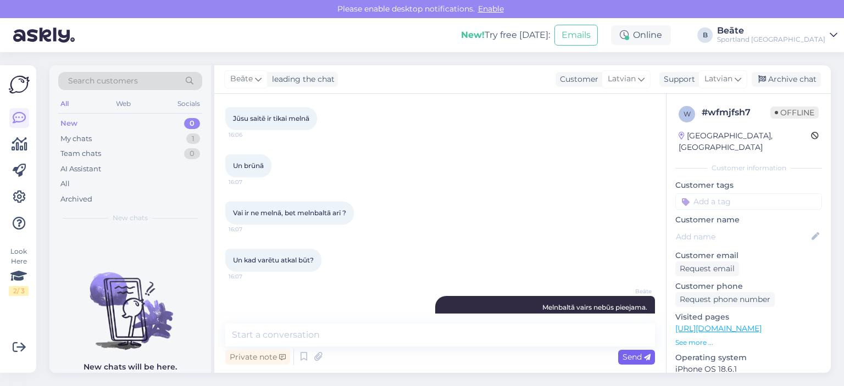
scroll to position [326, 0]
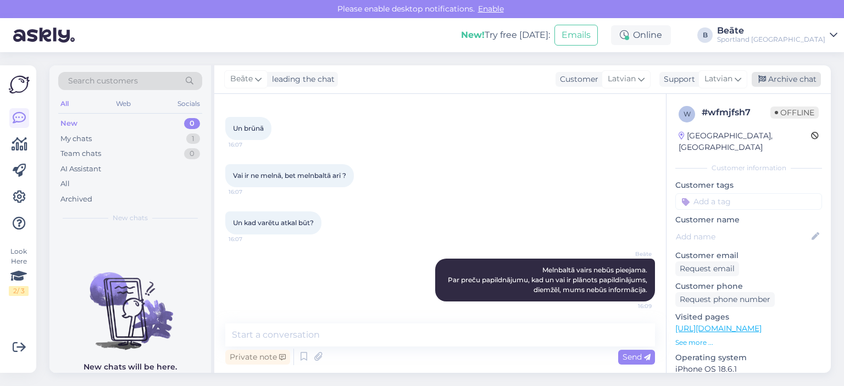
click at [772, 81] on div "Archive chat" at bounding box center [785, 79] width 69 height 15
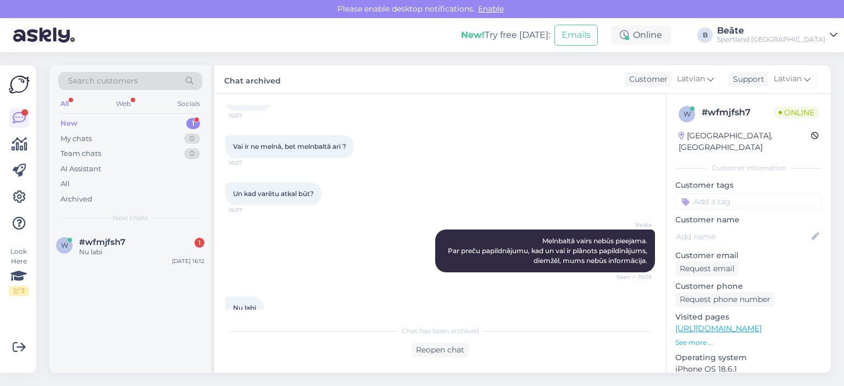
scroll to position [377, 0]
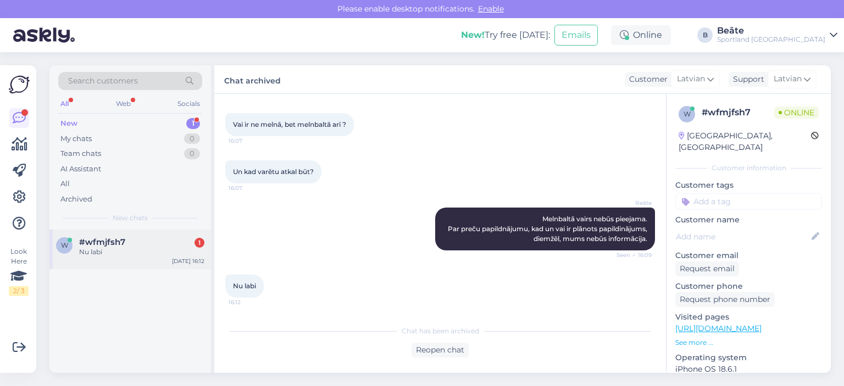
click at [132, 249] on div "Nu labi" at bounding box center [141, 252] width 125 height 10
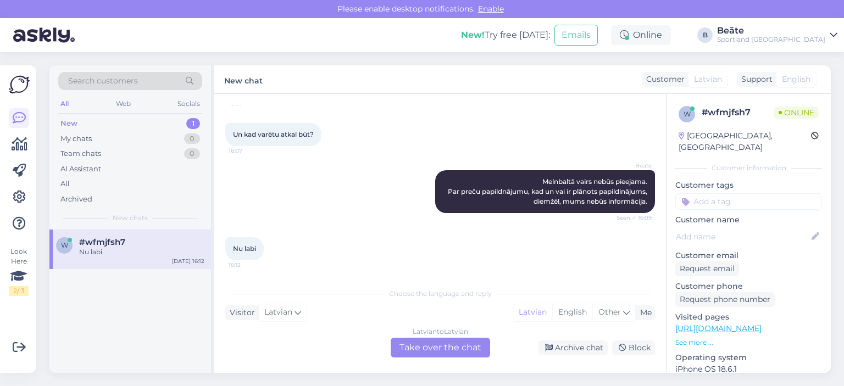
click at [459, 347] on div "Latvian to Latvian Take over the chat" at bounding box center [439, 348] width 99 height 20
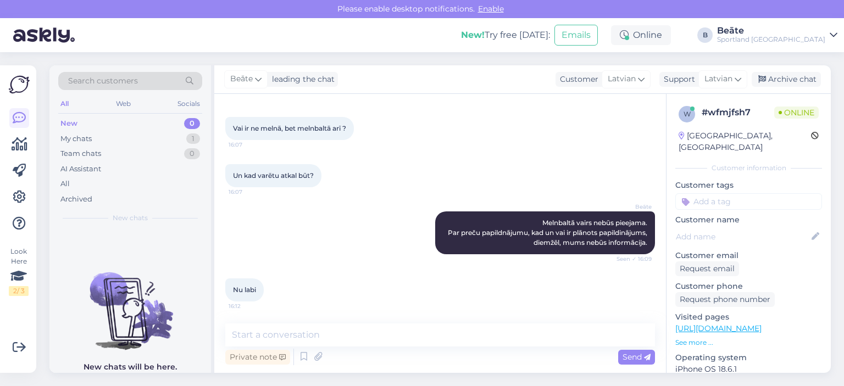
scroll to position [373, 0]
click at [820, 79] on div "[PERSON_NAME] leading the chat Customer Latvian Support Latvian Arabic Belarusi…" at bounding box center [522, 79] width 616 height 29
click at [797, 80] on div "Archive chat" at bounding box center [785, 79] width 69 height 15
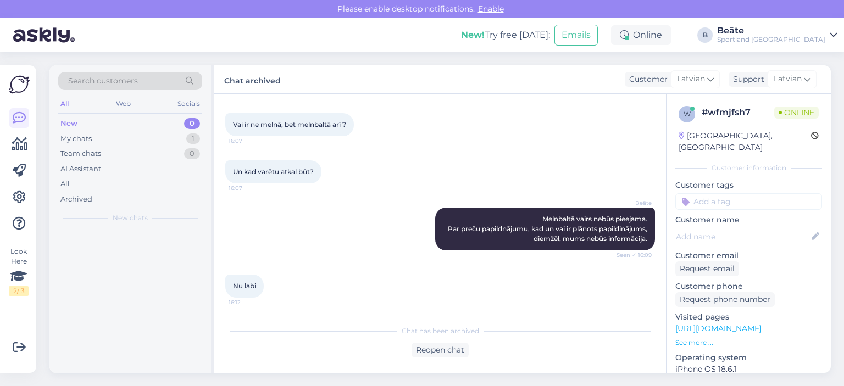
scroll to position [377, 0]
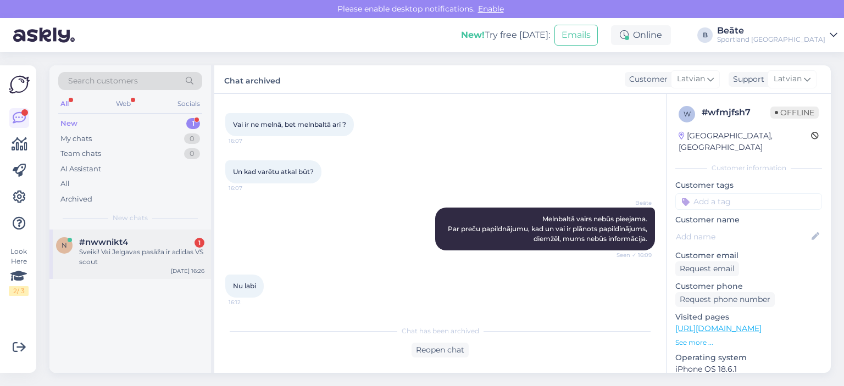
click at [147, 257] on div "Sveiki! Vai Jelgavas pasāža ir adidas VS scout" at bounding box center [141, 257] width 125 height 20
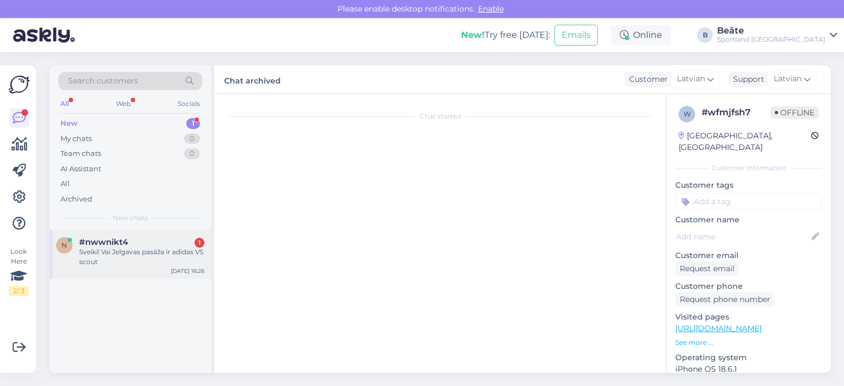
scroll to position [0, 0]
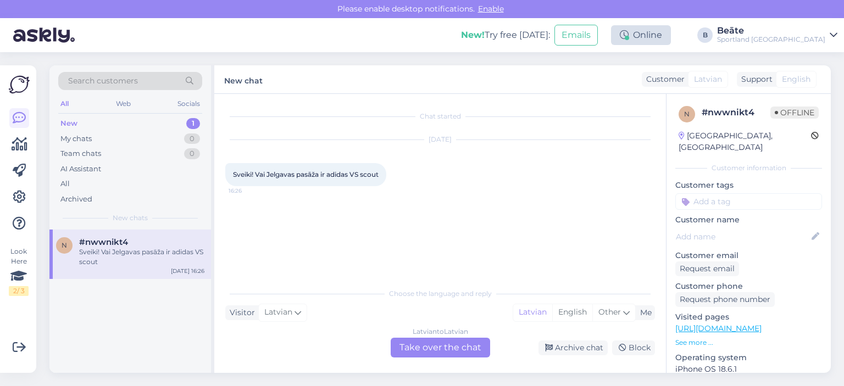
click at [671, 37] on div "Online" at bounding box center [641, 35] width 60 height 20
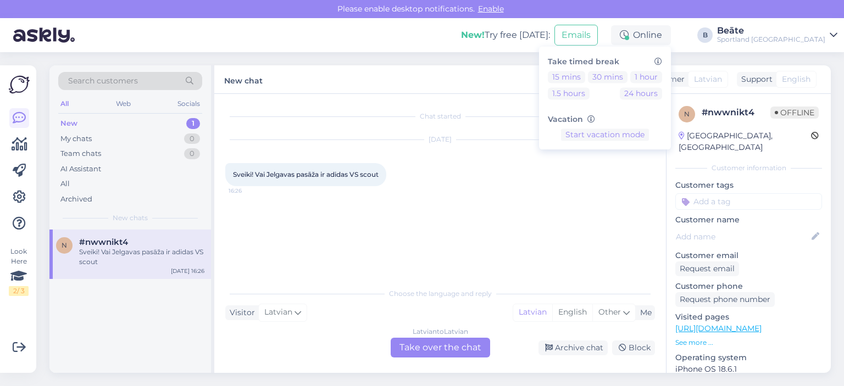
click at [365, 188] on div "[DATE] Sveiki! Vai Jelgavas pasāža ir adidas VS scout 16:26" at bounding box center [439, 163] width 429 height 70
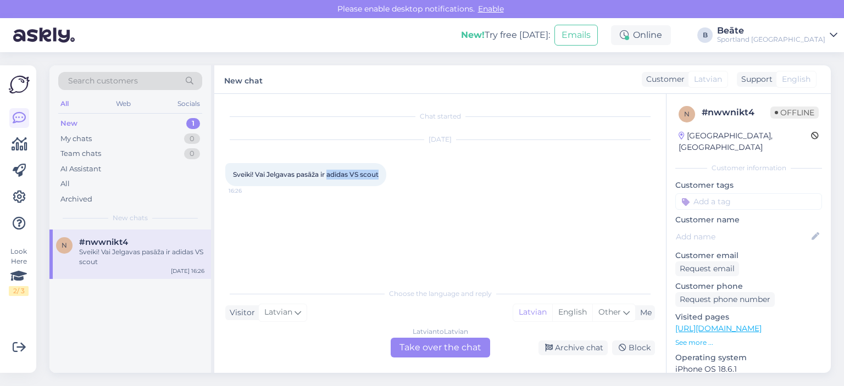
drag, startPoint x: 384, startPoint y: 174, endPoint x: 328, endPoint y: 177, distance: 56.1
click at [328, 177] on div "Sveiki! Vai Jelgavas pasāža ir adidas VS scout 16:26" at bounding box center [305, 174] width 161 height 23
click at [445, 344] on div "Latvian to Latvian Take over the chat" at bounding box center [439, 348] width 99 height 20
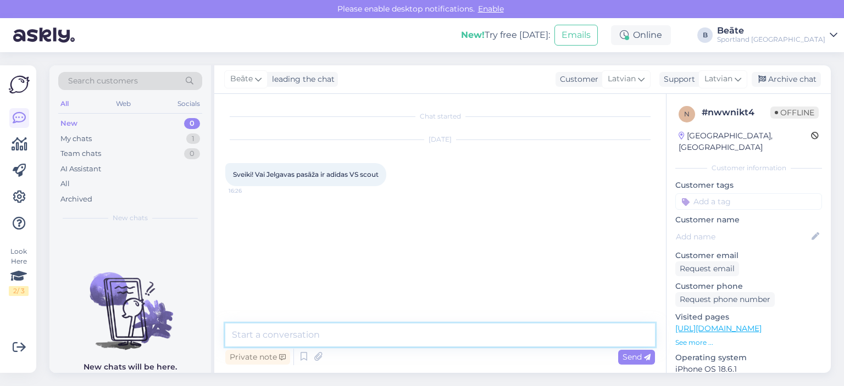
click at [432, 330] on textarea at bounding box center [439, 334] width 429 height 23
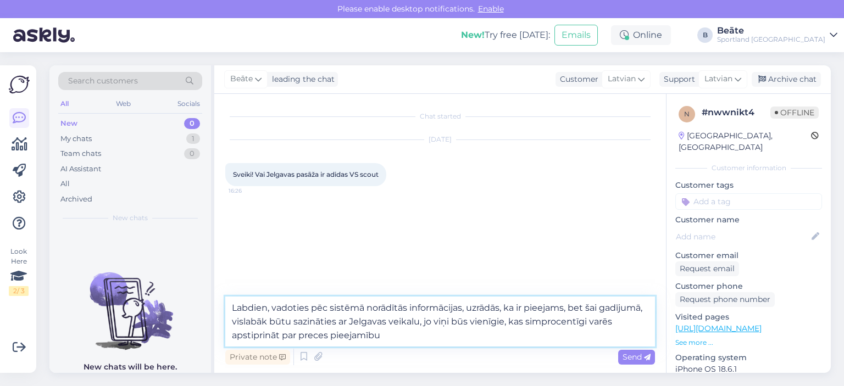
type textarea "Labdien, vadoties pēc sistēmā norādītās informācijas, uzrādās, ka ir pieejams, …"
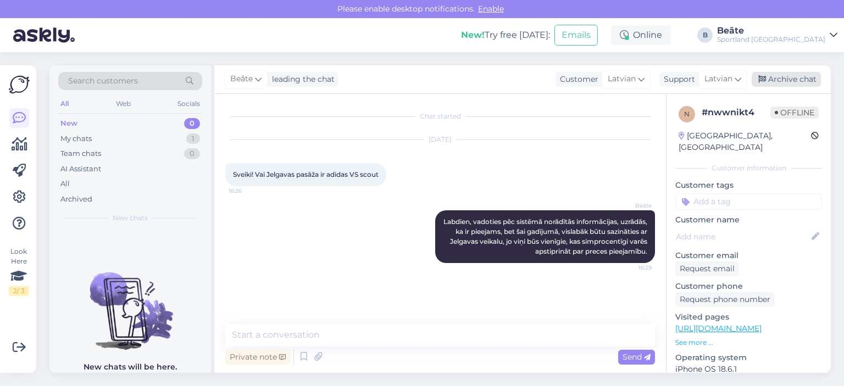
click at [780, 75] on div "Archive chat" at bounding box center [785, 79] width 69 height 15
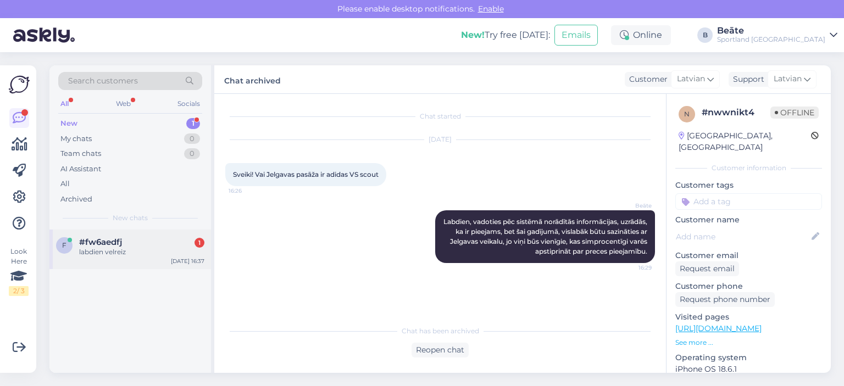
click at [132, 242] on div "#fw6aedfj 1" at bounding box center [141, 242] width 125 height 10
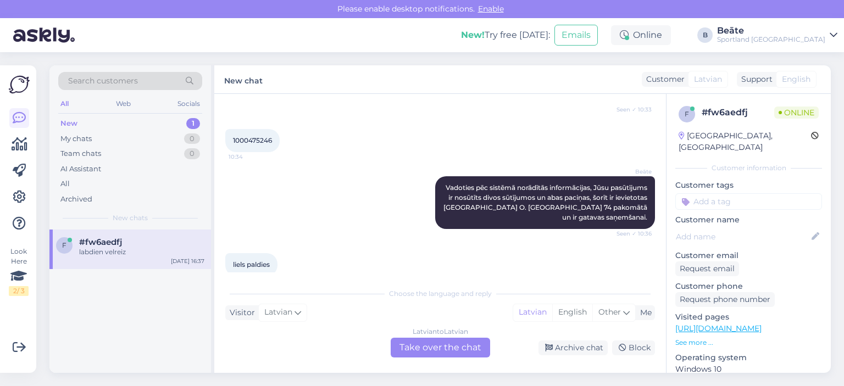
scroll to position [437, 0]
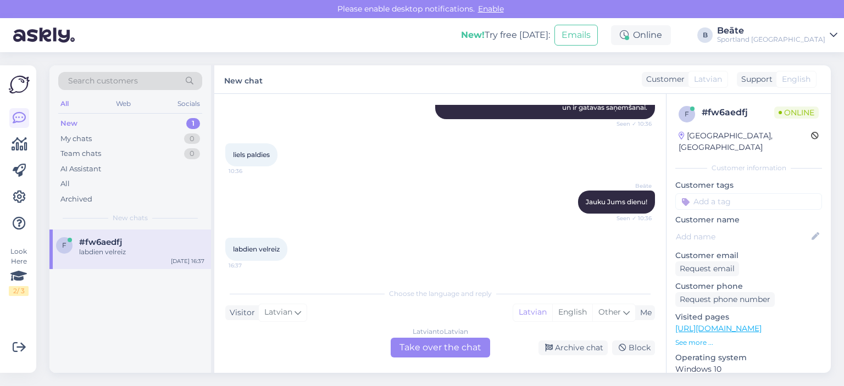
click at [427, 350] on div "Latvian to Latvian Take over the chat" at bounding box center [439, 348] width 99 height 20
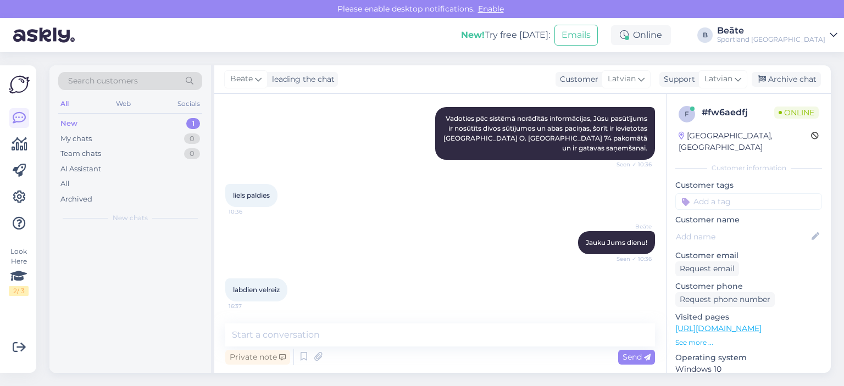
scroll to position [397, 0]
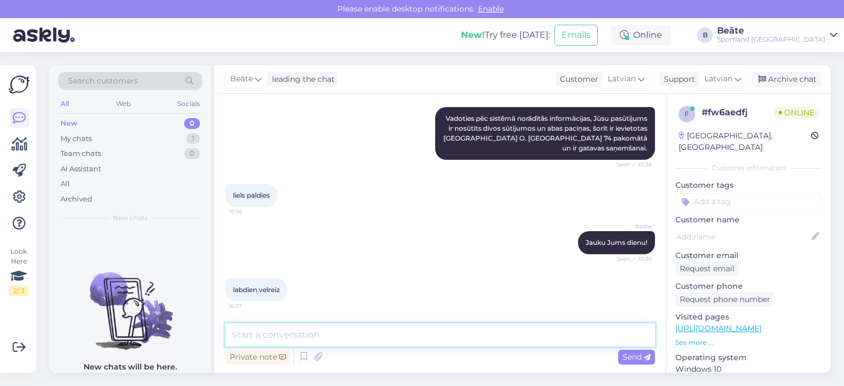
click at [424, 334] on textarea at bounding box center [439, 334] width 429 height 23
type textarea "Labdien, kā varam Jums palīdzēt?"
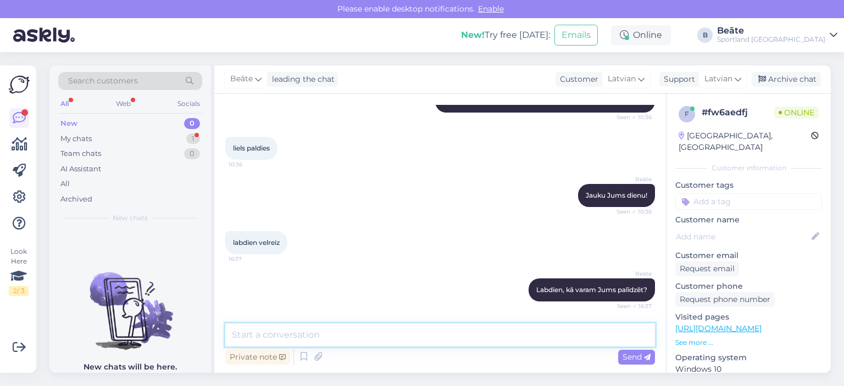
scroll to position [548, 0]
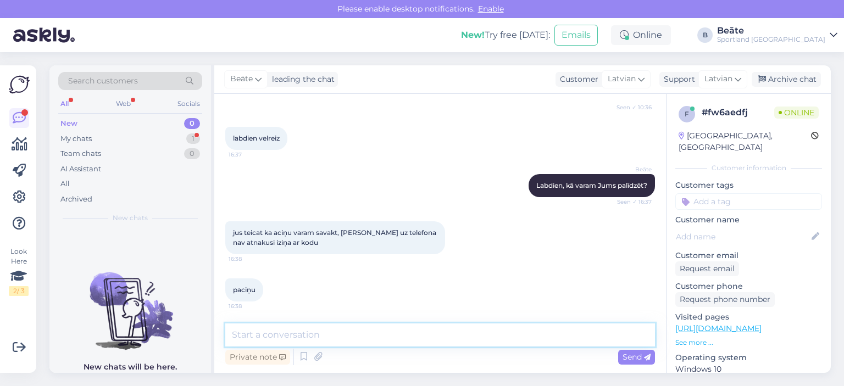
click at [369, 340] on textarea at bounding box center [439, 334] width 429 height 23
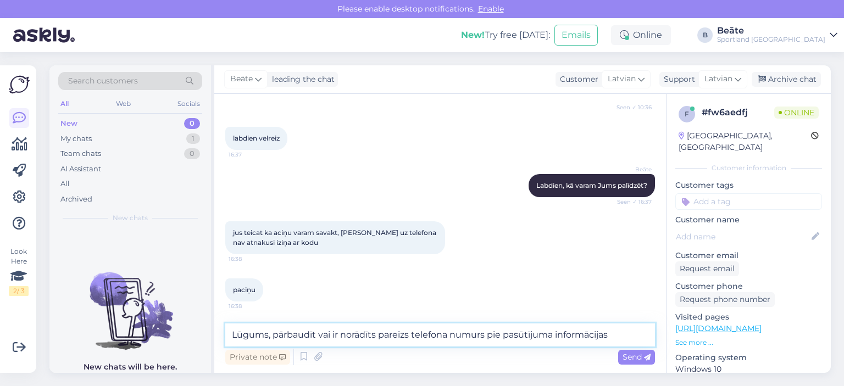
type textarea "Lūgums, pārbaudīt vai ir norādīts pareizs telefona numurs pie pasūtījuma inform…"
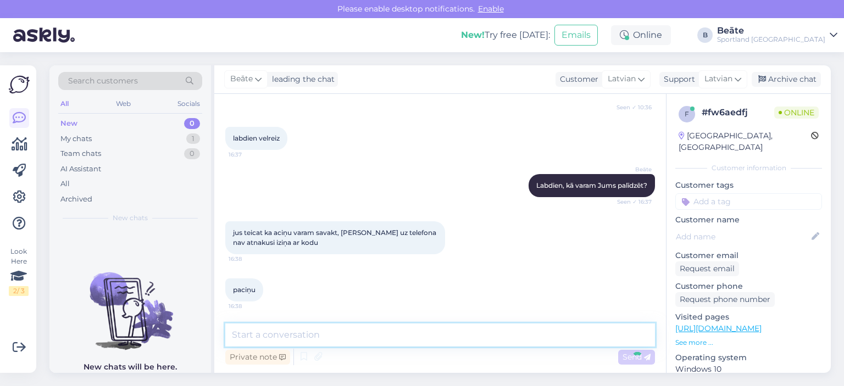
scroll to position [605, 0]
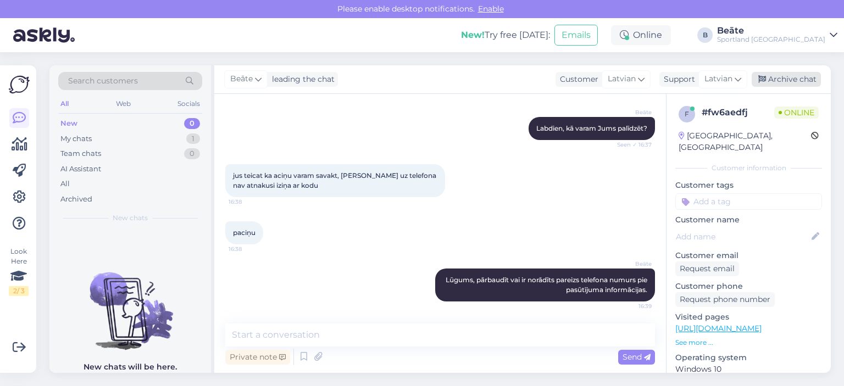
click at [778, 80] on div "Archive chat" at bounding box center [785, 79] width 69 height 15
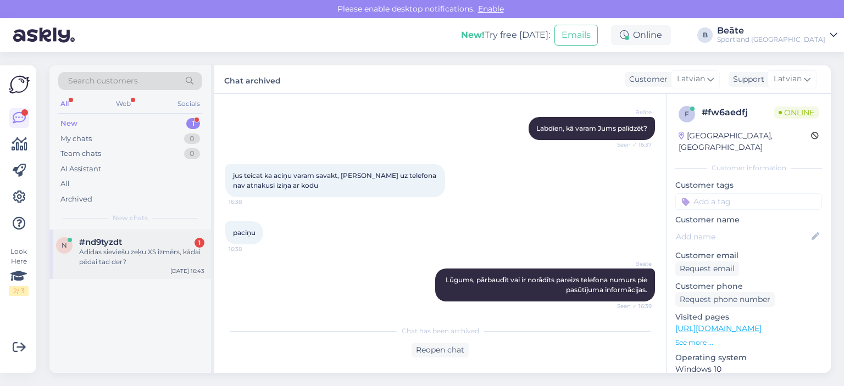
click at [117, 249] on div "Adidas sieviešu zeķu XS izmērs, kādai pēdai tad der?" at bounding box center [141, 257] width 125 height 20
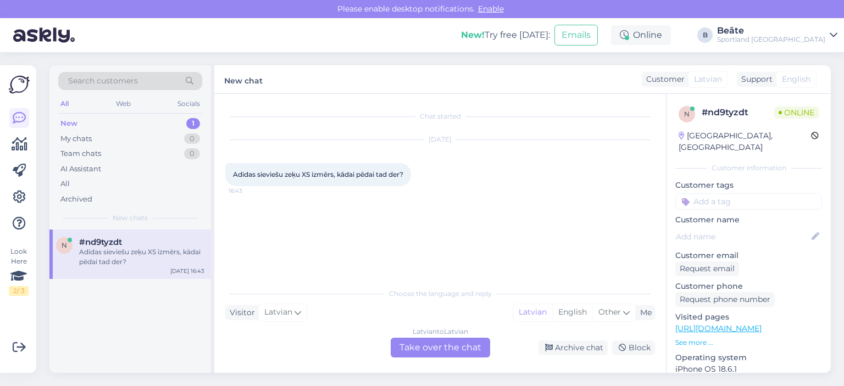
click at [422, 345] on div "Latvian to Latvian Take over the chat" at bounding box center [439, 348] width 99 height 20
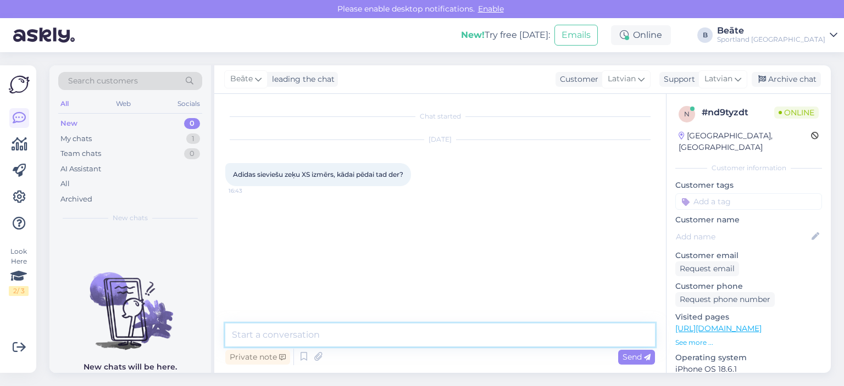
click at [402, 338] on textarea at bounding box center [439, 334] width 429 height 23
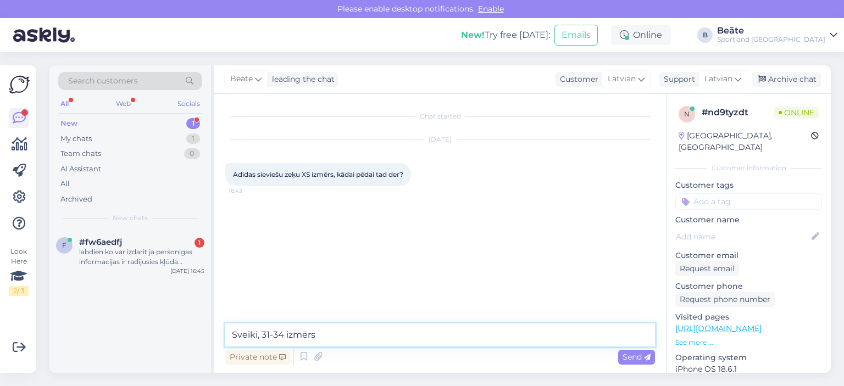
click at [371, 333] on textarea "Sveiki, 31-34 izmērs" at bounding box center [439, 334] width 429 height 23
drag, startPoint x: 373, startPoint y: 333, endPoint x: 228, endPoint y: 323, distance: 145.4
click at [228, 323] on textarea "Sveiki, 31-34 izmērs" at bounding box center [439, 334] width 429 height 23
click at [398, 335] on textarea "Sveiki, 31-34 izmērs" at bounding box center [439, 334] width 429 height 23
type textarea "[PERSON_NAME], kurām zeķītēm interesē izmēri?"
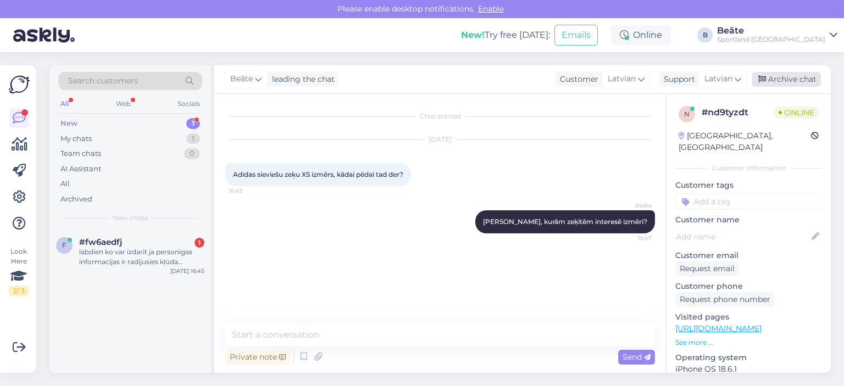
click at [775, 80] on div "Archive chat" at bounding box center [785, 79] width 69 height 15
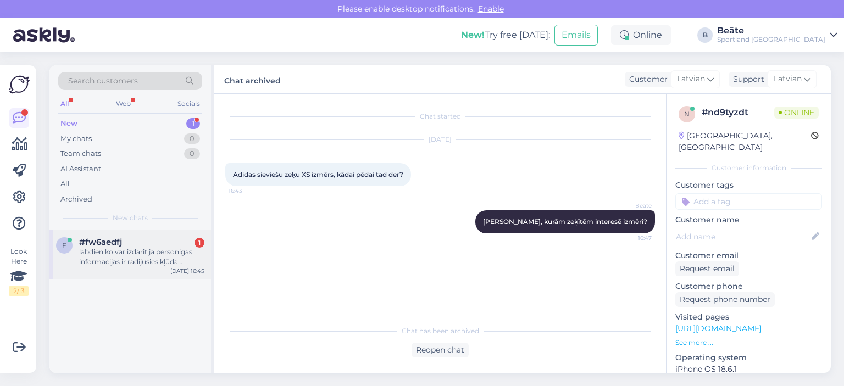
click at [128, 254] on div "labdien ko var izdarit ja personigas informacijas ir radijusies kļūda telefona …" at bounding box center [141, 257] width 125 height 20
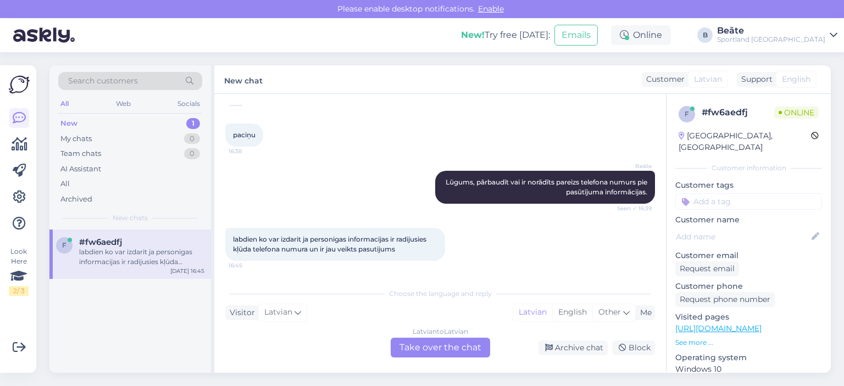
click at [463, 342] on div "Latvian to Latvian Take over the chat" at bounding box center [439, 348] width 99 height 20
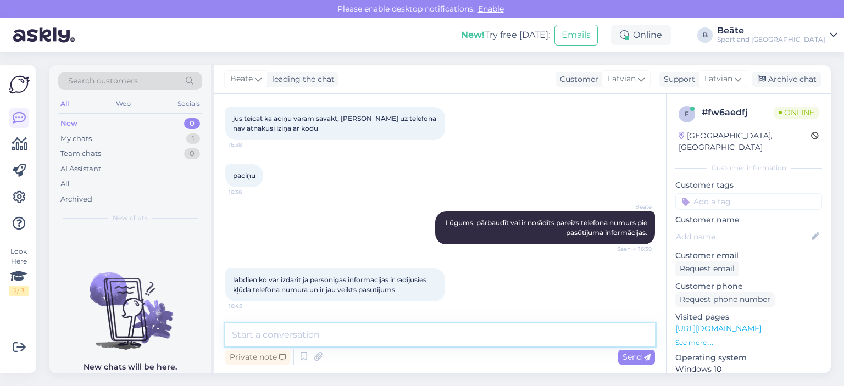
click at [381, 336] on textarea at bounding box center [439, 334] width 429 height 23
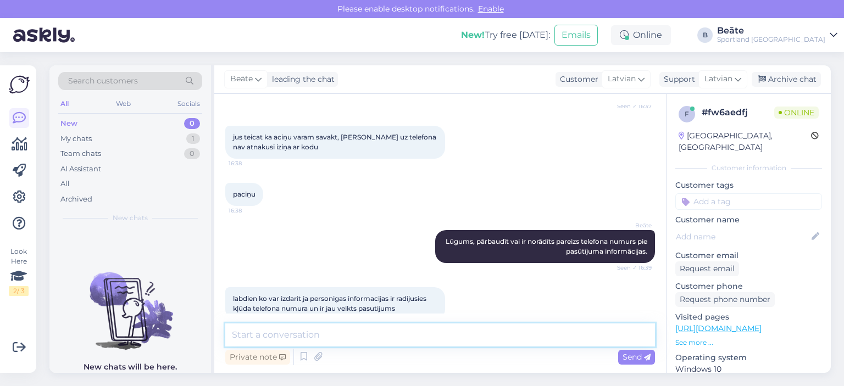
scroll to position [662, 0]
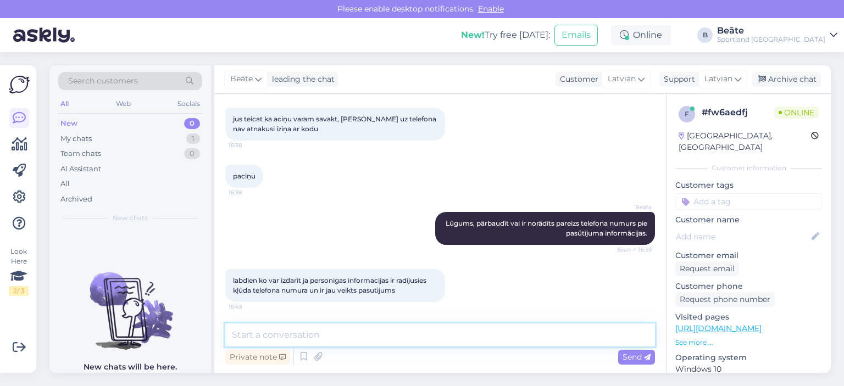
type textarea "J"
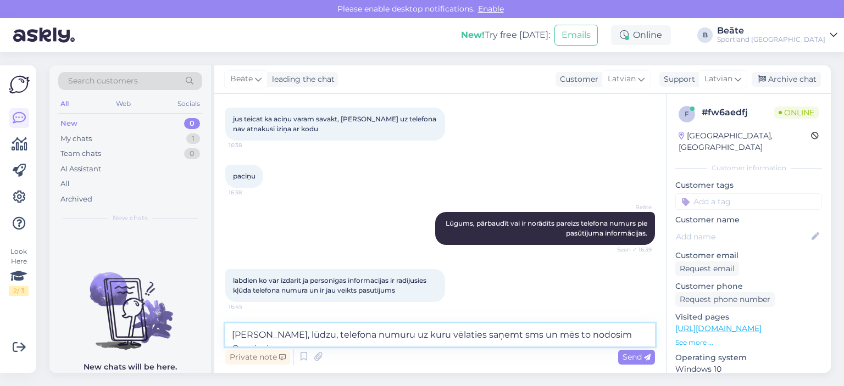
type textarea "[PERSON_NAME], lūdzu, telefona numuru uz kuru vēlaties saņemt sms un mēs to nod…"
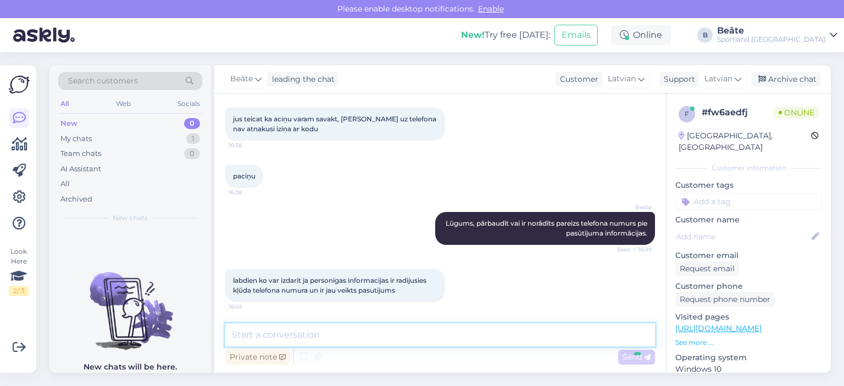
scroll to position [719, 0]
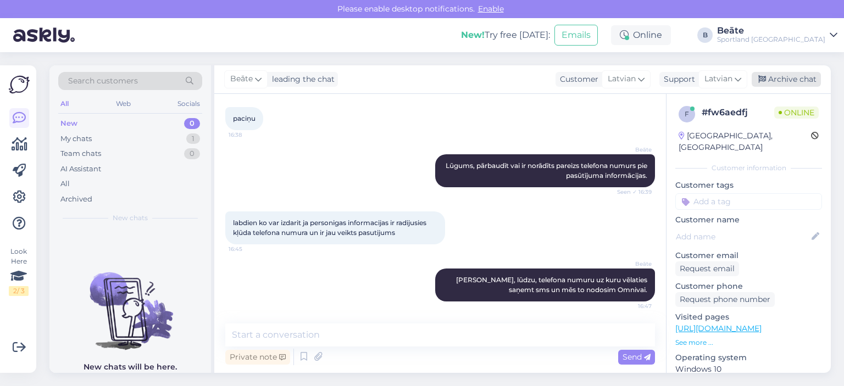
click at [807, 85] on div "Archive chat" at bounding box center [785, 79] width 69 height 15
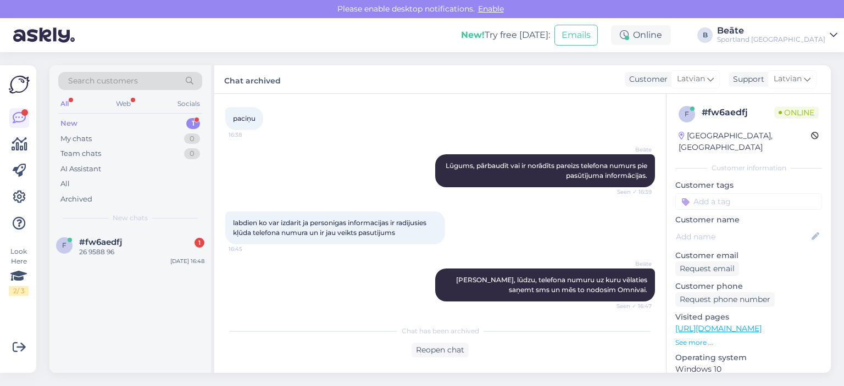
scroll to position [770, 0]
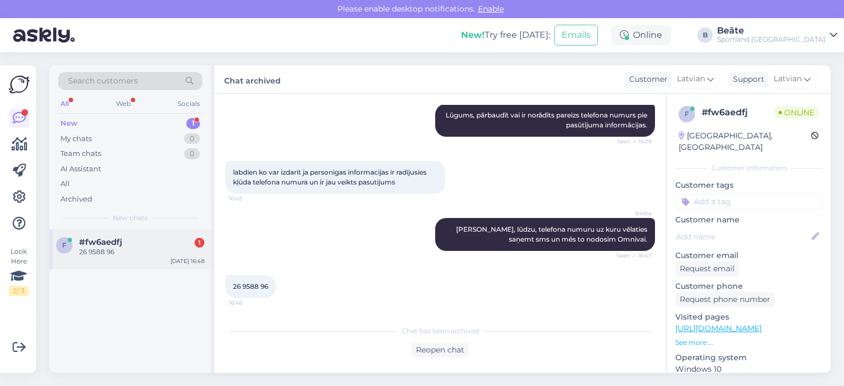
click at [156, 234] on div "f #fw6aedfj 1 26 9588 96 [DATE] 16:48" at bounding box center [129, 250] width 161 height 40
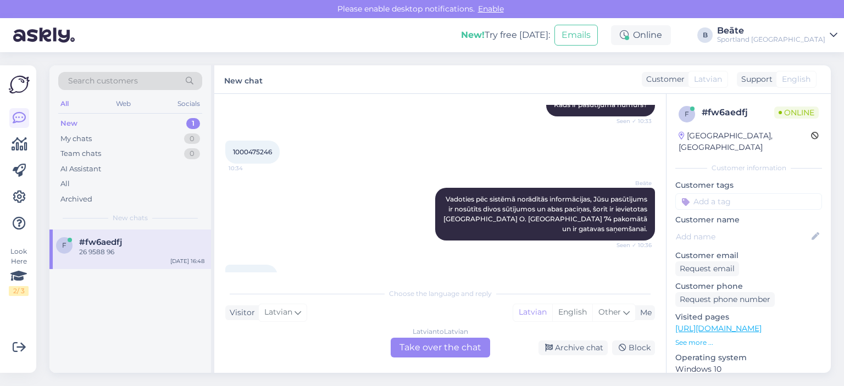
scroll to position [258, 0]
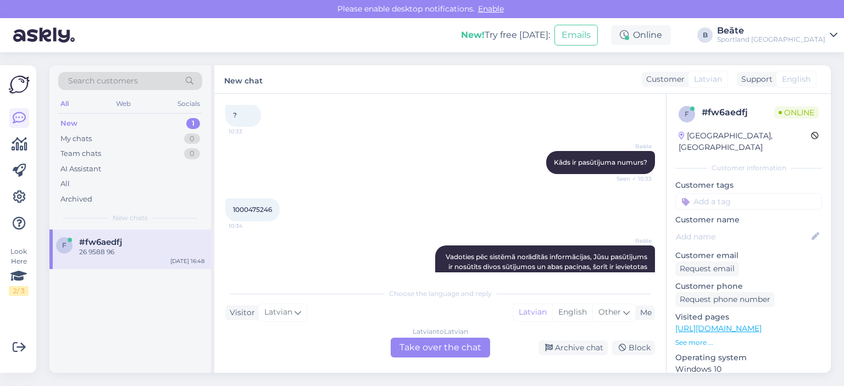
click at [253, 205] on span "1000475246" at bounding box center [252, 209] width 39 height 8
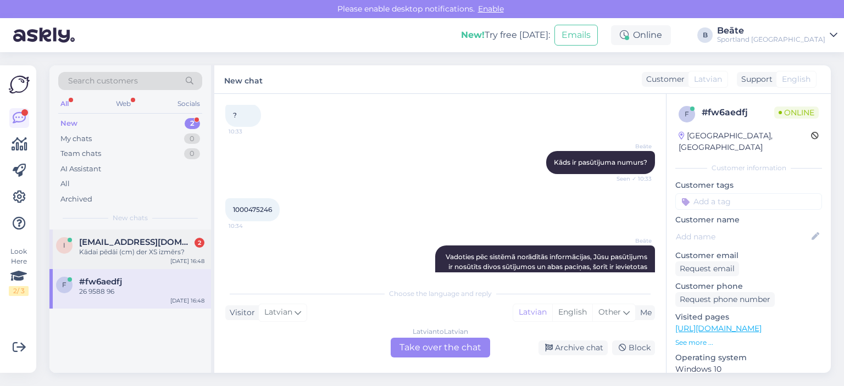
click at [141, 250] on div "Kādai pēdāi (cm) der XS izmērs?" at bounding box center [141, 252] width 125 height 10
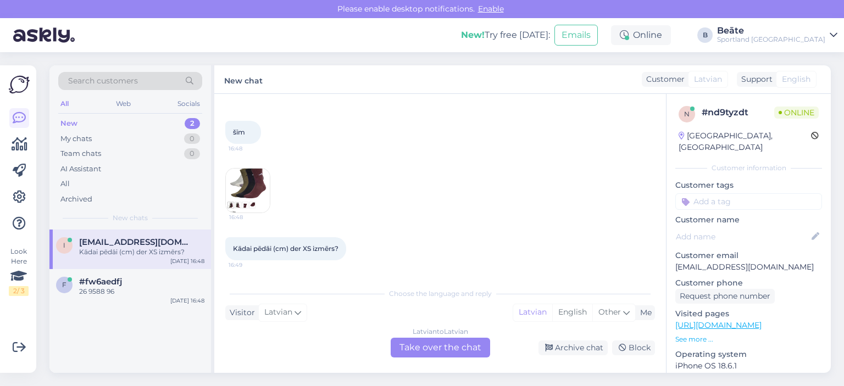
scroll to position [136, 0]
click at [242, 189] on img at bounding box center [248, 191] width 44 height 44
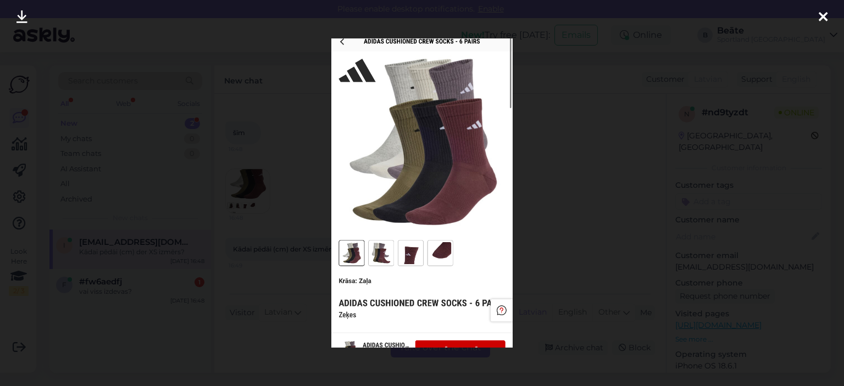
click at [585, 186] on div at bounding box center [422, 193] width 844 height 386
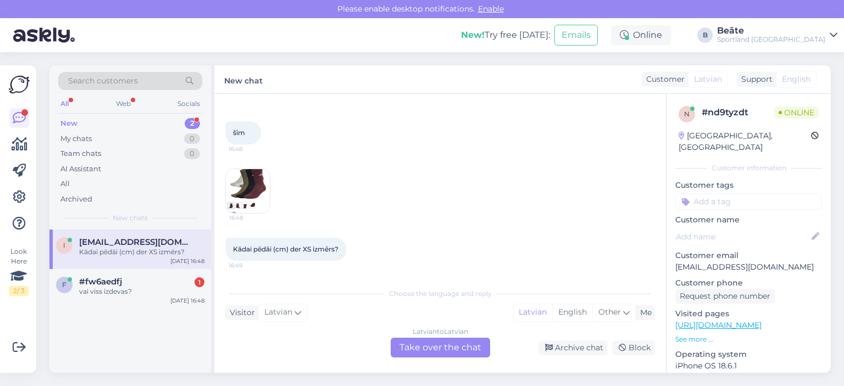
click at [413, 346] on div "Latvian to Latvian Take over the chat" at bounding box center [439, 348] width 99 height 20
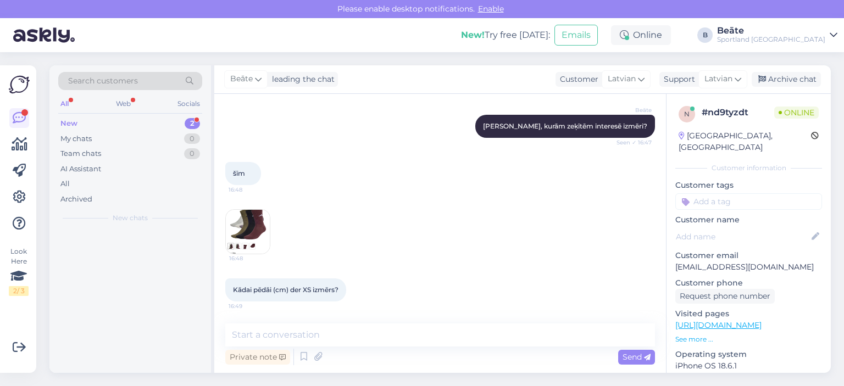
scroll to position [95, 0]
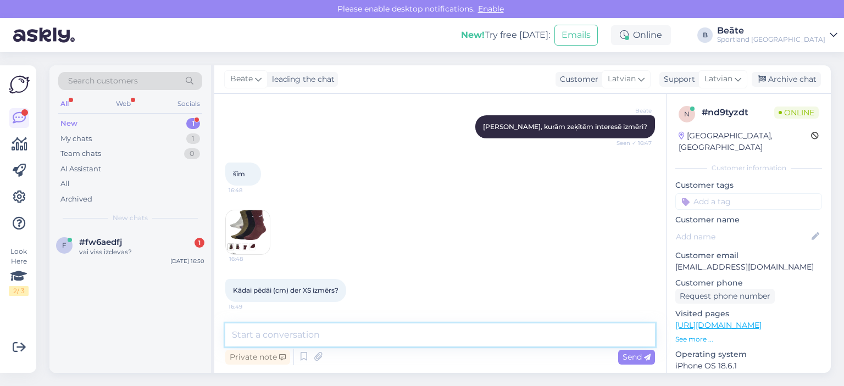
click at [409, 331] on textarea at bounding box center [439, 334] width 429 height 23
type textarea "34.-36. izmērs"
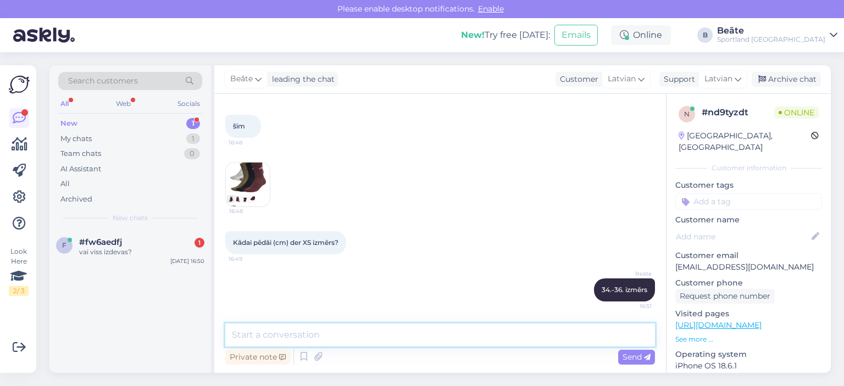
click at [414, 336] on textarea at bounding box center [439, 334] width 429 height 23
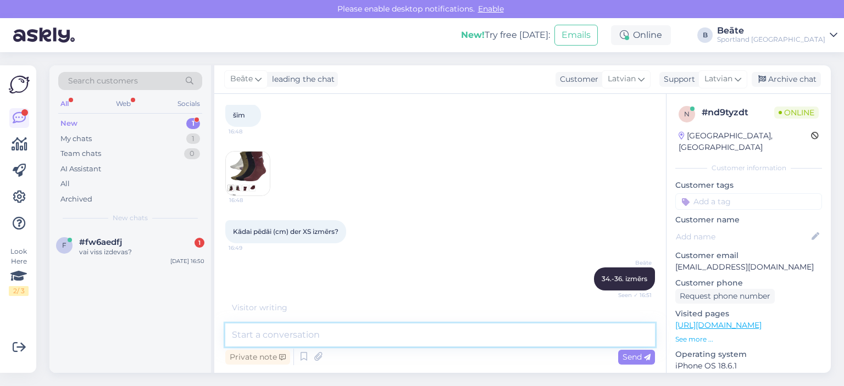
scroll to position [189, 0]
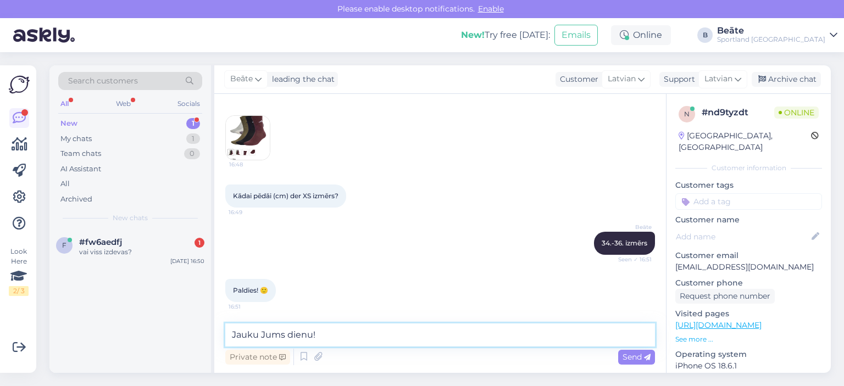
type textarea "Jauku Jums dienu!"
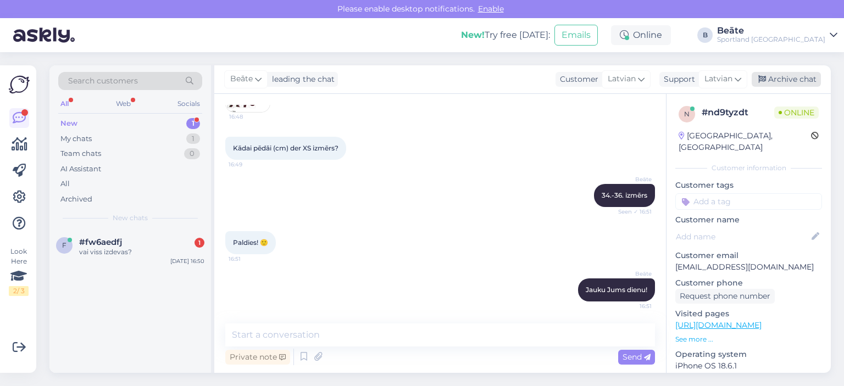
click at [771, 76] on div "Archive chat" at bounding box center [785, 79] width 69 height 15
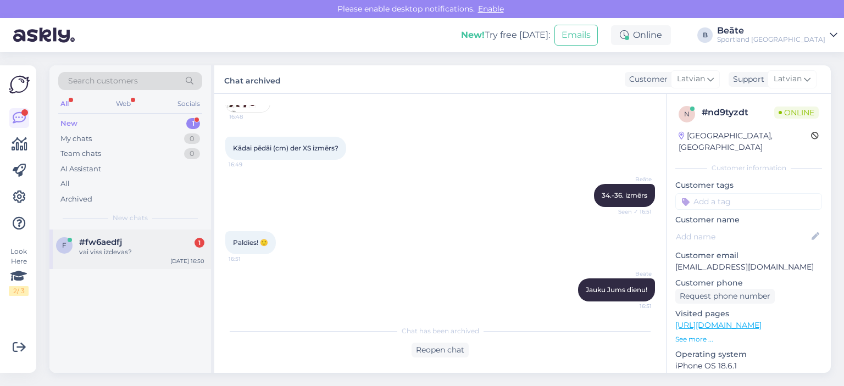
click at [103, 250] on div "vai viss izdevas?" at bounding box center [141, 252] width 125 height 10
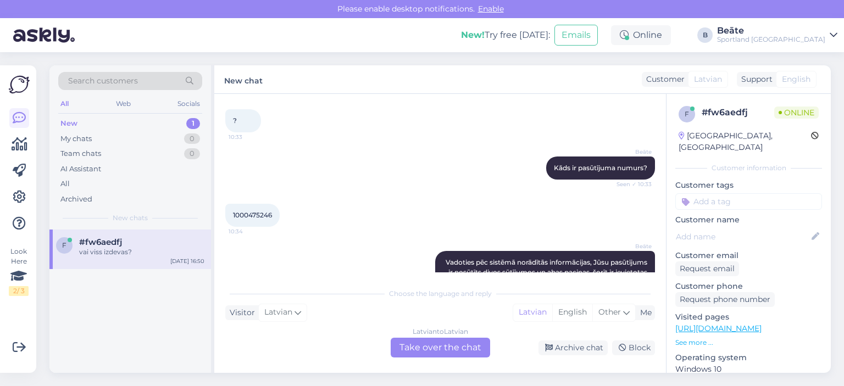
scroll to position [250, 0]
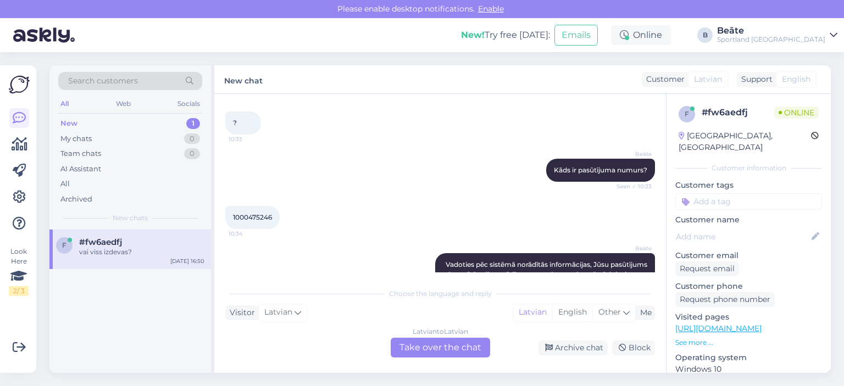
click at [264, 209] on div "1000475246 10:34" at bounding box center [252, 217] width 54 height 23
click at [264, 213] on span "1000475246" at bounding box center [252, 217] width 39 height 8
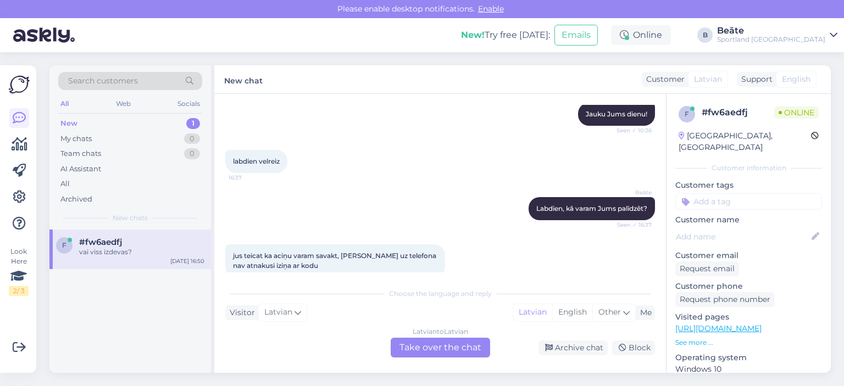
scroll to position [855, 0]
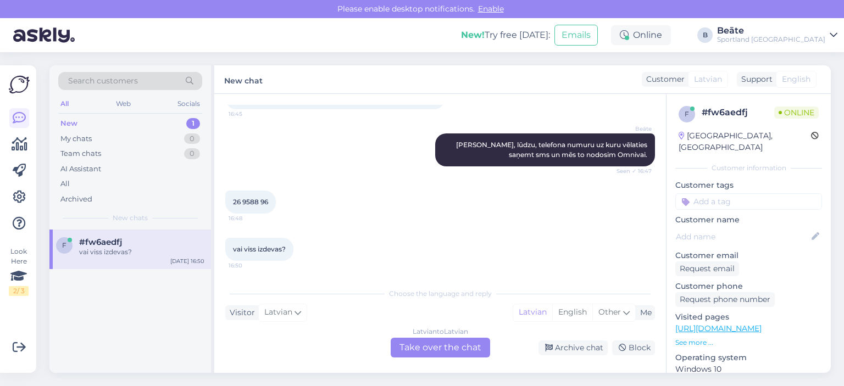
click at [261, 202] on span "26 9588 96" at bounding box center [250, 202] width 35 height 8
click at [436, 346] on div "Latvian to Latvian Take over the chat" at bounding box center [439, 348] width 99 height 20
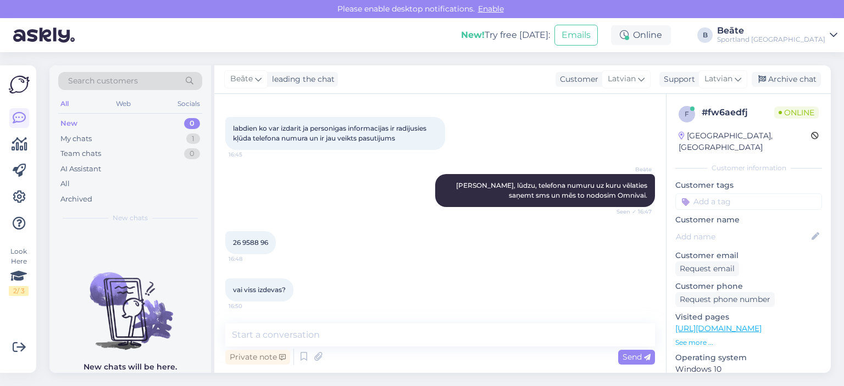
scroll to position [813, 0]
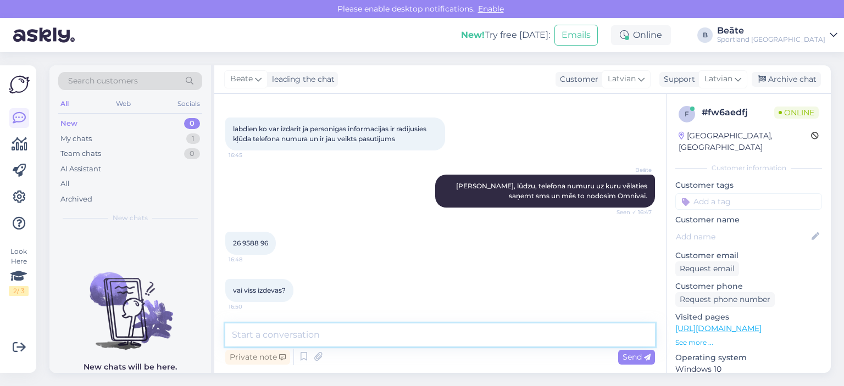
click at [414, 325] on textarea at bounding box center [439, 334] width 429 height 23
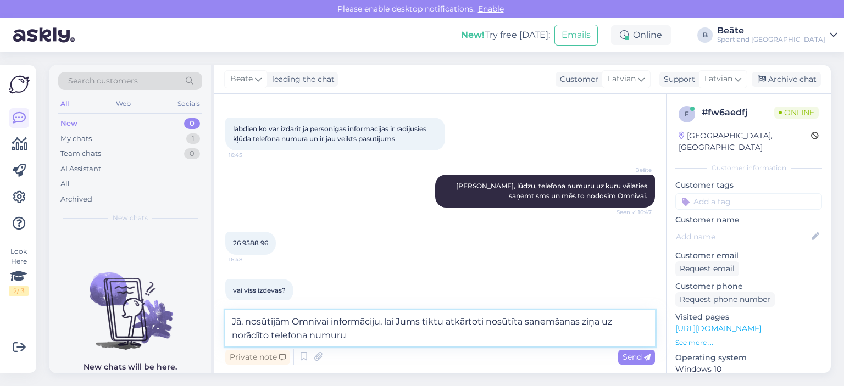
type textarea "Jā, nosūtījām Omnivai informāciju, lai Jums tiktu atkārtoti nosūtīta saņemšanas…"
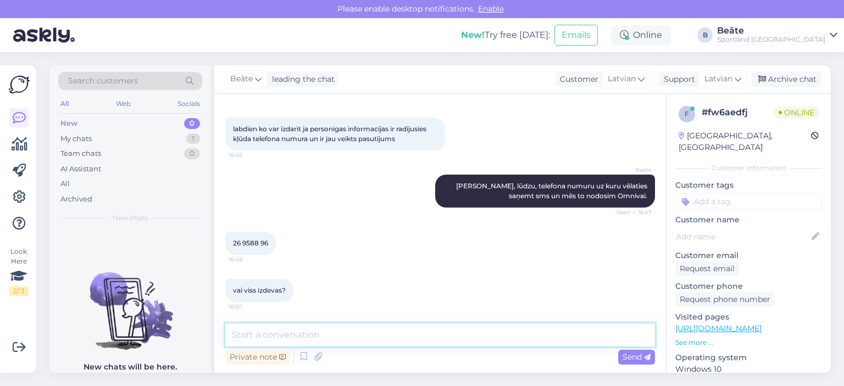
scroll to position [871, 0]
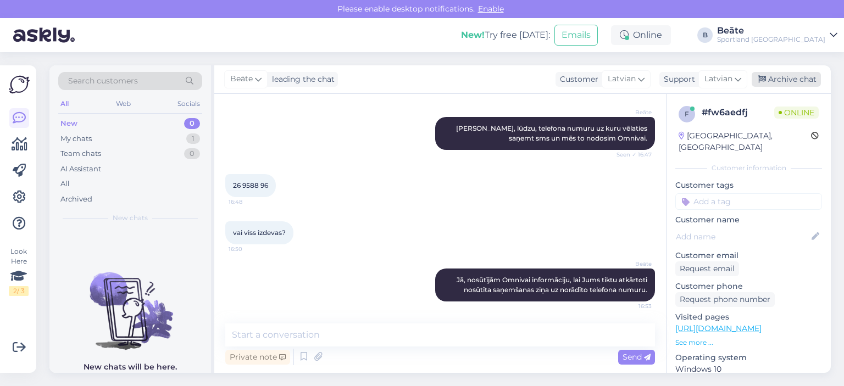
click at [808, 83] on div "Archive chat" at bounding box center [785, 79] width 69 height 15
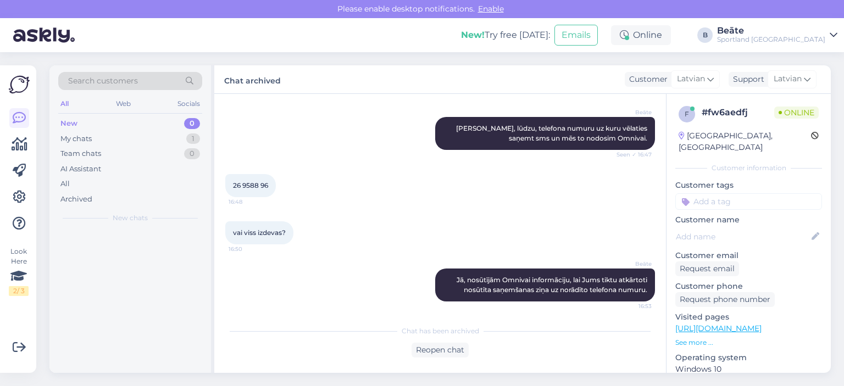
scroll to position [874, 0]
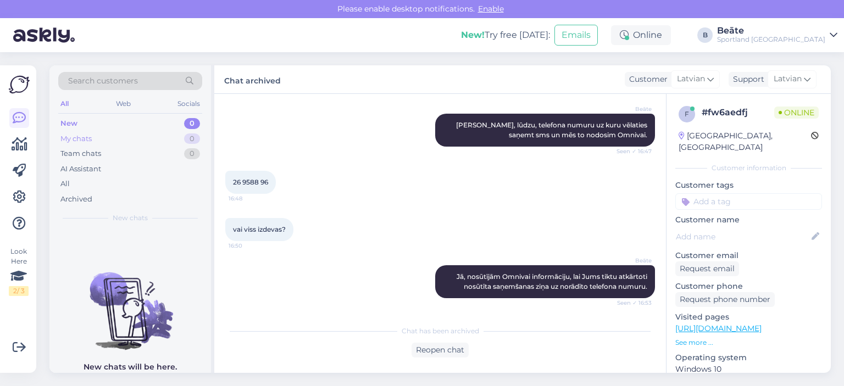
click at [99, 134] on div "My chats 0" at bounding box center [130, 138] width 144 height 15
click at [109, 122] on div "New 1" at bounding box center [130, 123] width 144 height 15
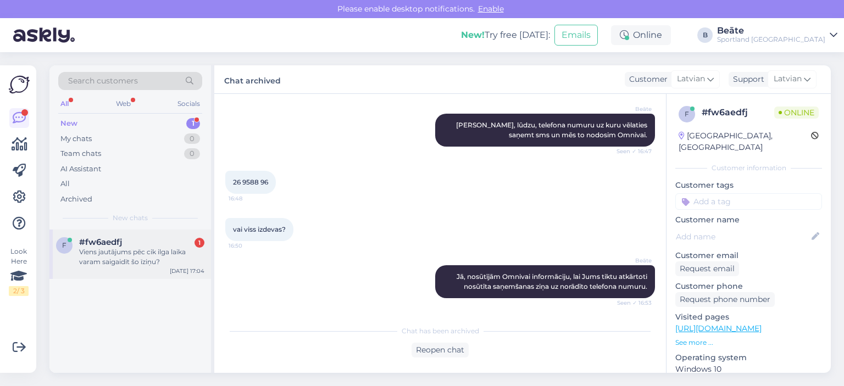
click at [121, 256] on div "Viens jautājums pēc cik ilga laika varam saigaidīt šo īziņu?" at bounding box center [141, 257] width 125 height 20
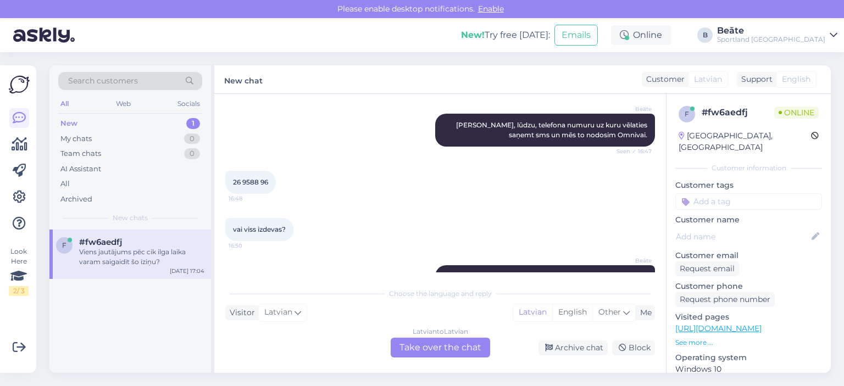
scroll to position [959, 0]
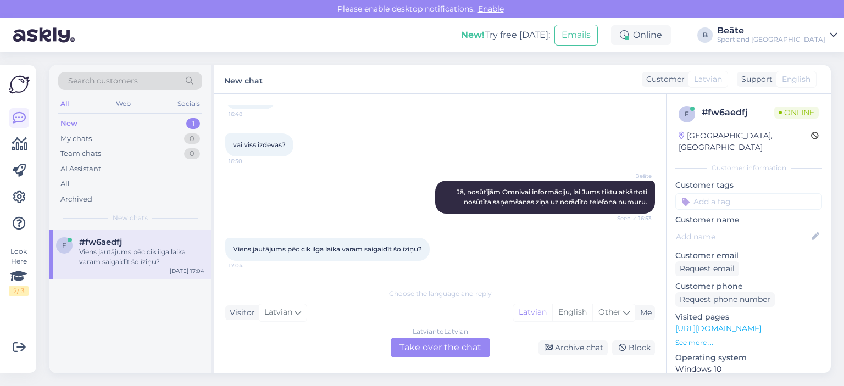
click at [435, 341] on div "Latvian to Latvian Take over the chat" at bounding box center [439, 348] width 99 height 20
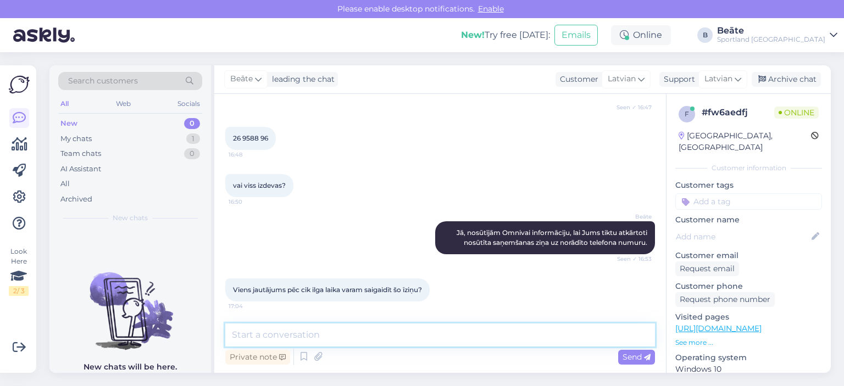
click at [445, 338] on textarea at bounding box center [439, 334] width 429 height 23
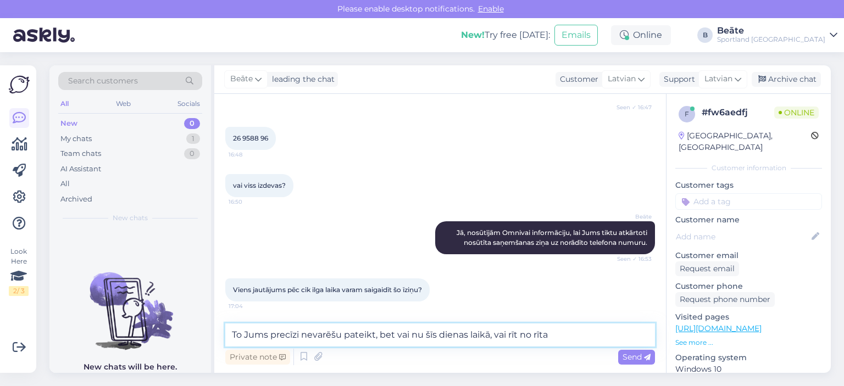
type textarea "To Jums precīzi nevarēšu pateikt, bet vai nu šīs dienas laikā, vai rīt no rīta."
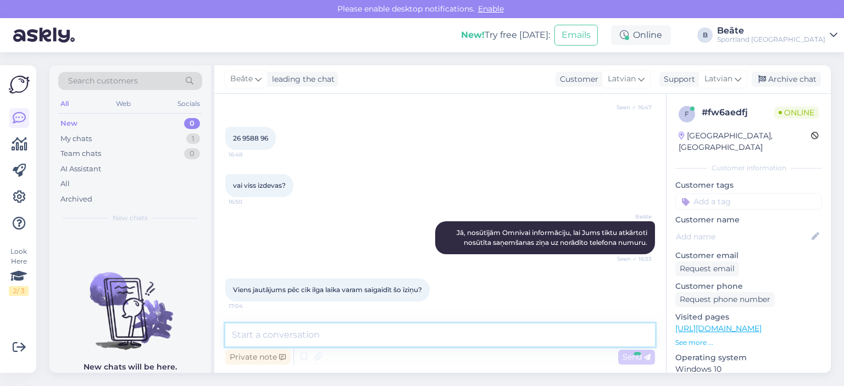
scroll to position [975, 0]
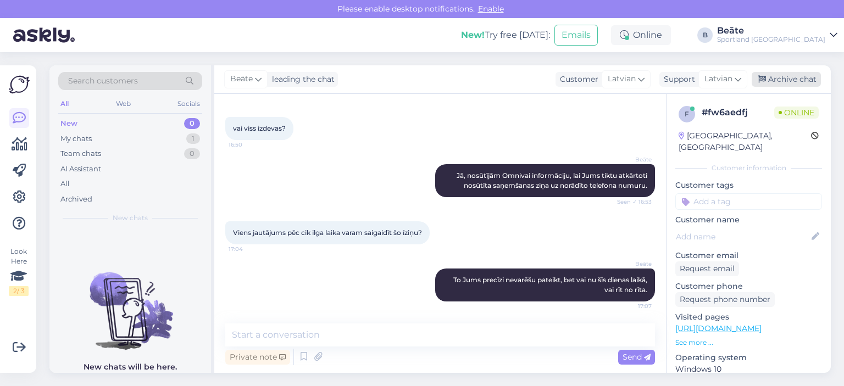
click at [784, 81] on div "Archive chat" at bounding box center [785, 79] width 69 height 15
